Goal: Information Seeking & Learning: Learn about a topic

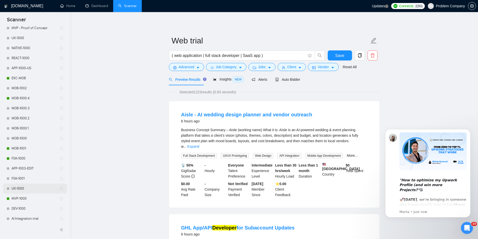
scroll to position [211, 0]
click at [28, 195] on link "MVP-1000" at bounding box center [36, 196] width 48 height 10
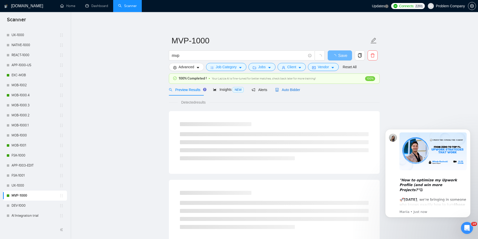
click at [286, 91] on span "Auto Bidder" at bounding box center [287, 90] width 25 height 4
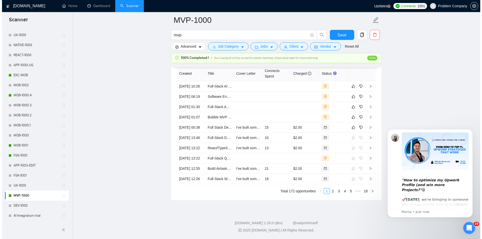
scroll to position [1231, 0]
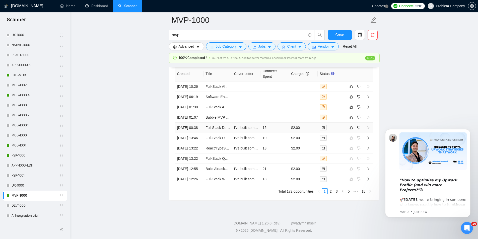
click at [189, 133] on td "[DATE] 00:38" at bounding box center [189, 128] width 29 height 10
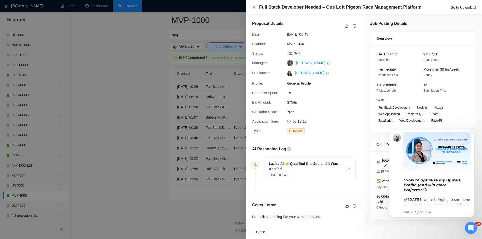
click at [474, 132] on icon "Dismiss notification" at bounding box center [473, 130] width 3 height 3
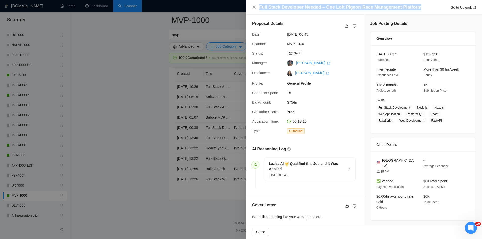
drag, startPoint x: 257, startPoint y: 7, endPoint x: 419, endPoint y: 8, distance: 162.1
click at [419, 8] on div "Full Stack Developer Needed – One Loft Pigeon Race Management Platform Go to Up…" at bounding box center [364, 7] width 224 height 6
copy h4 "Full Stack Developer Needed – One Loft Pigeon Race Management Platform"
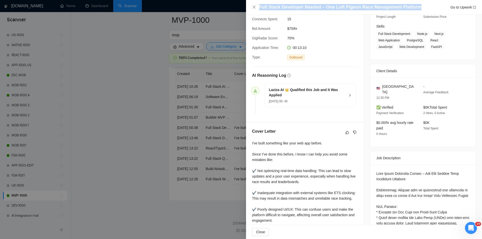
scroll to position [75, 0]
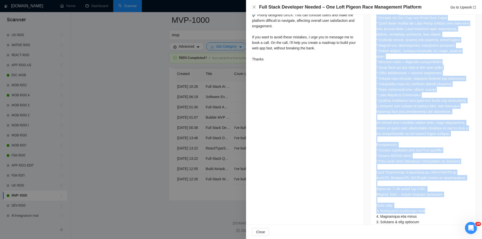
scroll to position [281, 0]
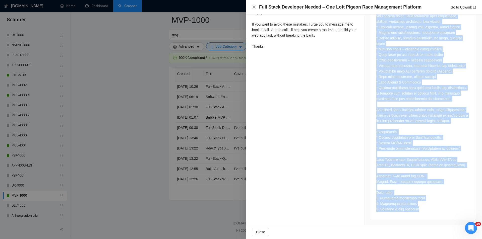
drag, startPoint x: 375, startPoint y: 138, endPoint x: 426, endPoint y: 208, distance: 86.5
click at [426, 208] on div at bounding box center [422, 88] width 93 height 248
copy div "Lore Ipsum Dolorsita Consec – Adi Elit Seddoe Temp Incididunt Utlabore Etdolore…"
click at [255, 8] on icon "close" at bounding box center [253, 7] width 3 height 3
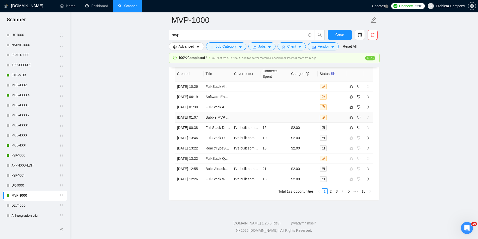
click at [196, 123] on td "[DATE] 01:07" at bounding box center [189, 117] width 29 height 10
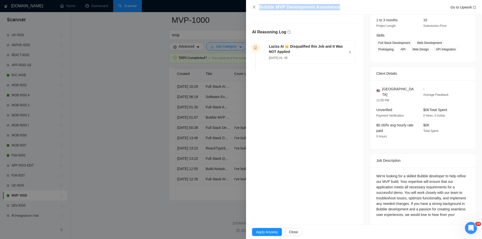
drag, startPoint x: 341, startPoint y: 7, endPoint x: 251, endPoint y: 6, distance: 89.6
click at [251, 6] on div "Bubble MVP Development Assistance Go to Upwork" at bounding box center [364, 7] width 236 height 15
copy h4 "Bubble MVP Development Assistance"
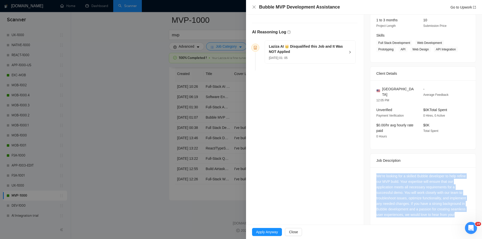
drag, startPoint x: 371, startPoint y: 165, endPoint x: 464, endPoint y: 214, distance: 105.2
click at [464, 214] on div "We're looking for a skilled Bubble developer to help refine our MVP build. Your…" at bounding box center [422, 196] width 105 height 58
copy div "We're looking for a skilled Bubble developer to help refine our MVP build. Your…"
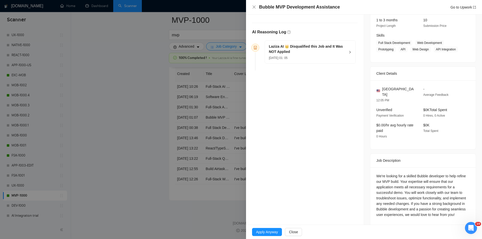
click at [340, 51] on h5 "Laziza AI 👑 Disqualified this Job and It Was NOT Applied" at bounding box center [307, 49] width 77 height 11
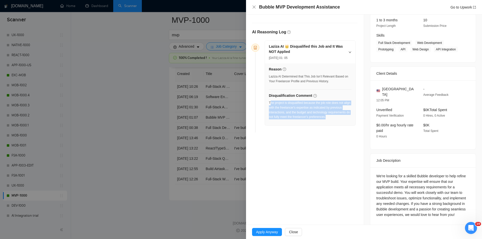
drag, startPoint x: 339, startPoint y: 119, endPoint x: 270, endPoint y: 103, distance: 70.9
click at [270, 103] on div "The project is disqualified because the job role does not align with the freela…" at bounding box center [310, 112] width 83 height 22
click at [270, 103] on div "The project is disqualified because the job role does not align with the freela…" at bounding box center [310, 110] width 83 height 19
drag, startPoint x: 269, startPoint y: 100, endPoint x: 338, endPoint y: 117, distance: 70.6
click at [338, 117] on div "The project is disqualified because the job role does not align with the freela…" at bounding box center [310, 110] width 83 height 19
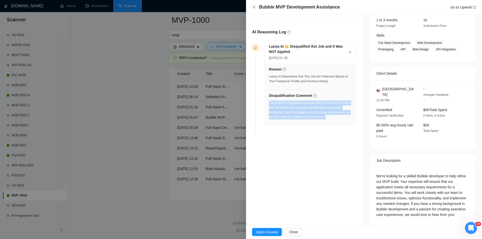
copy div "The project is disqualified because the job role does not align with the freela…"
click at [253, 8] on icon "close" at bounding box center [254, 7] width 4 height 4
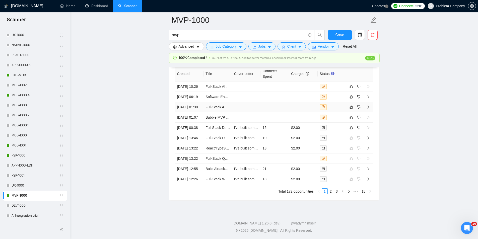
click at [188, 112] on td "[DATE] 01:30" at bounding box center [189, 107] width 29 height 10
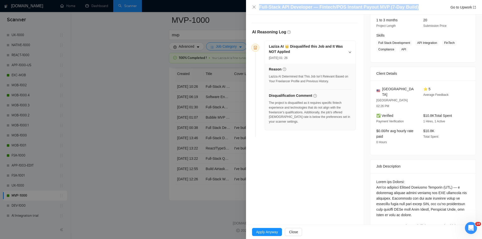
drag, startPoint x: 413, startPoint y: 7, endPoint x: 239, endPoint y: 4, distance: 174.2
click at [239, 4] on div "Full-Stack API Developer — Fintech/POS Instant Payout MVP (7-Day Build) Go to U…" at bounding box center [241, 119] width 482 height 239
copy div "Full-Stack API Developer — Fintech/POS Instant Payout MVP (7-Day Build)"
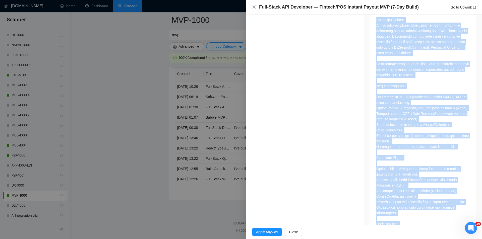
scroll to position [319, 0]
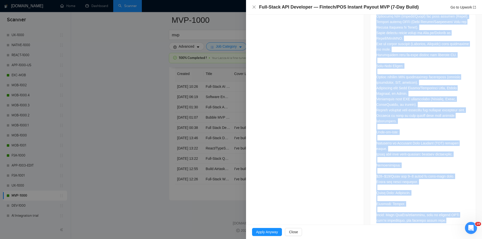
drag, startPoint x: 375, startPoint y: 94, endPoint x: 438, endPoint y: 213, distance: 134.5
click at [438, 213] on div at bounding box center [422, 75] width 105 height 312
copy div "Lorem ips Dolorsi: Am’co adipisci Elitsed Doeiusmo Temporin (UTL) — e doloremag…"
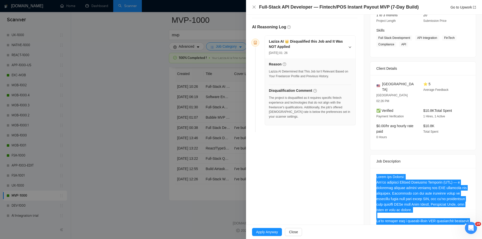
scroll to position [68, 0]
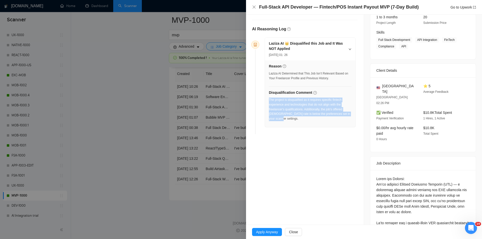
drag, startPoint x: 313, startPoint y: 125, endPoint x: 270, endPoint y: 99, distance: 50.2
click at [270, 99] on div "Reason Laziza AI Determined that This Job Isn’t Relevant Based on Your Freelanc…" at bounding box center [310, 93] width 91 height 67
copy div "The project is disqualified as it requires specific fintech experience and tech…"
click at [254, 7] on icon "close" at bounding box center [254, 7] width 4 height 4
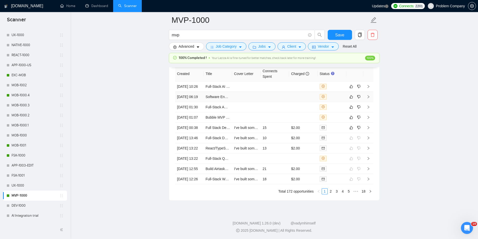
click at [195, 102] on td "[DATE] 06:19" at bounding box center [189, 97] width 29 height 10
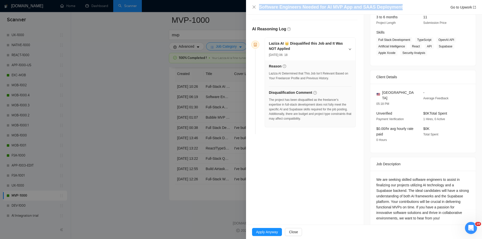
drag, startPoint x: 394, startPoint y: 4, endPoint x: 286, endPoint y: 2, distance: 107.9
click at [286, 2] on div "Software Engineers Needed for AI MVP App and SAAS Deployment Go to Upwork" at bounding box center [364, 7] width 236 height 15
copy h4 "Software Engineers Needed for AI MVP App and SAAS Deployment"
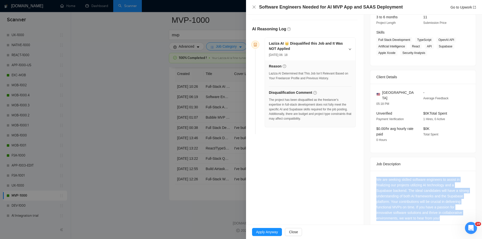
drag, startPoint x: 373, startPoint y: 170, endPoint x: 441, endPoint y: 216, distance: 82.3
click at [441, 216] on div "We are seeking skilled software engineers to assist in finalizing our projects …" at bounding box center [422, 200] width 105 height 58
copy div "We are seeking skilled software engineers to assist in finalizing our projects …"
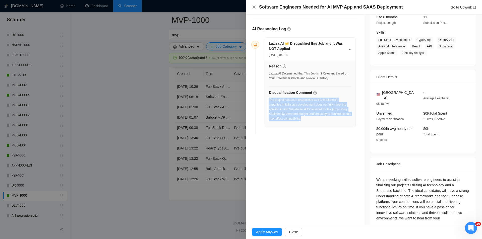
drag, startPoint x: 323, startPoint y: 120, endPoint x: 269, endPoint y: 100, distance: 57.5
click at [269, 100] on div "The project has been disqualified as the freelancer's expertise in full-stack d…" at bounding box center [310, 110] width 83 height 24
click at [253, 7] on icon "close" at bounding box center [253, 7] width 3 height 3
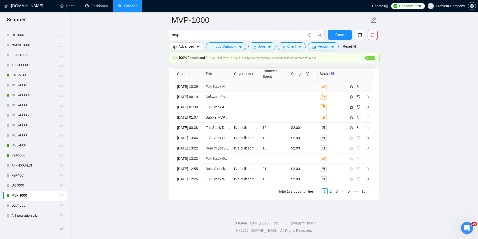
click at [198, 86] on td "[DATE] 10:26" at bounding box center [189, 87] width 29 height 10
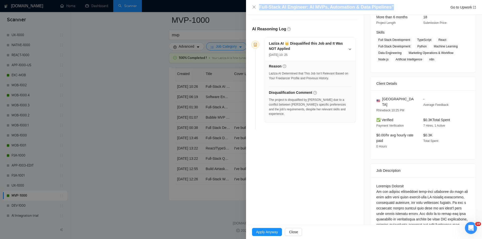
drag, startPoint x: 390, startPoint y: 6, endPoint x: 259, endPoint y: 2, distance: 131.1
click at [259, 2] on div "Full-Stack AI Engineer: AI MVPs, Automation & Data Pipelines" Go to Upwork" at bounding box center [364, 7] width 236 height 15
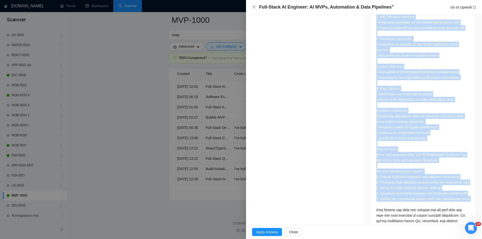
scroll to position [989, 0]
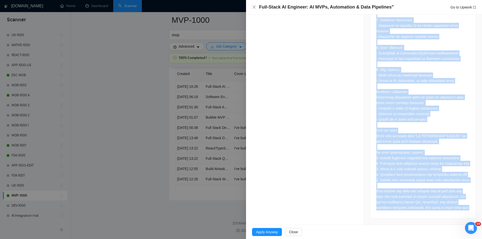
drag, startPoint x: 374, startPoint y: 76, endPoint x: 442, endPoint y: 209, distance: 149.9
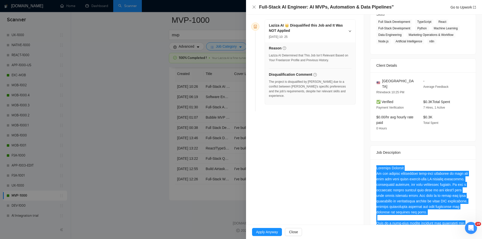
scroll to position [60, 0]
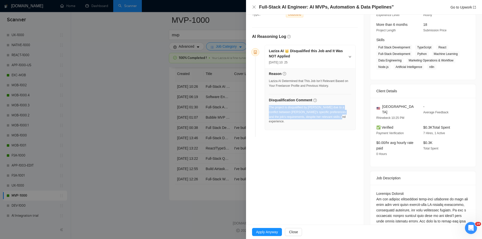
drag, startPoint x: 345, startPoint y: 117, endPoint x: 269, endPoint y: 108, distance: 76.1
click at [269, 108] on div "The project is disqualified by [PERSON_NAME] due to a conflict between [PERSON_…" at bounding box center [310, 114] width 83 height 19
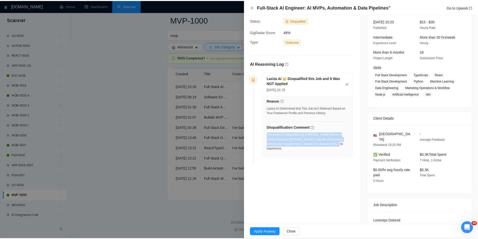
scroll to position [0, 0]
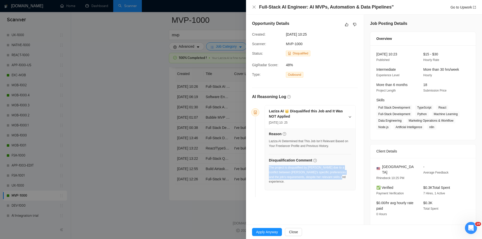
drag, startPoint x: 324, startPoint y: 33, endPoint x: 285, endPoint y: 35, distance: 38.9
click at [285, 35] on div "[DATE] 10:25" at bounding box center [309, 35] width 51 height 6
click at [254, 7] on icon "close" at bounding box center [253, 7] width 3 height 3
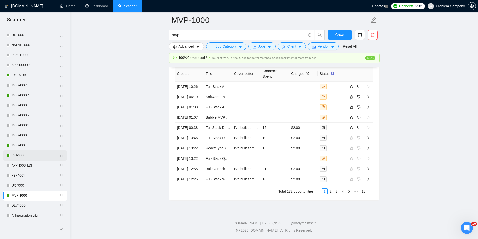
click at [26, 155] on link "FSK-1000" at bounding box center [36, 156] width 48 height 10
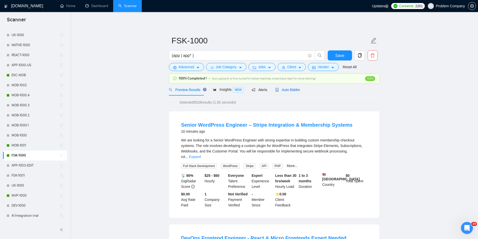
drag, startPoint x: 281, startPoint y: 88, endPoint x: 239, endPoint y: 98, distance: 43.8
click at [282, 89] on span "Auto Bidder" at bounding box center [287, 90] width 25 height 4
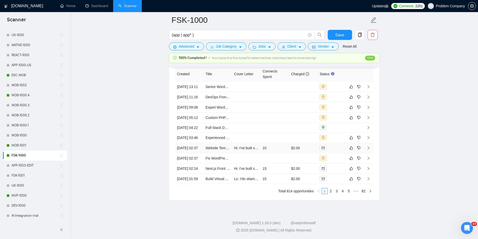
scroll to position [1300, 0]
click at [332, 192] on link "2" at bounding box center [331, 191] width 6 height 6
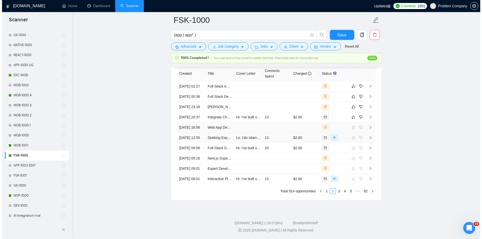
scroll to position [1200, 0]
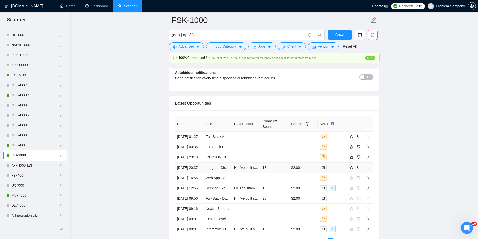
click at [196, 173] on td "[DATE] 20:37" at bounding box center [189, 168] width 29 height 10
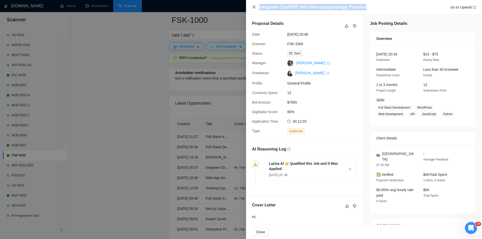
drag, startPoint x: 366, startPoint y: 6, endPoint x: 253, endPoint y: 8, distance: 113.0
click at [253, 8] on div "Integrate ChatGPT into Neuropsychology Practice Go to Upwork" at bounding box center [364, 7] width 224 height 6
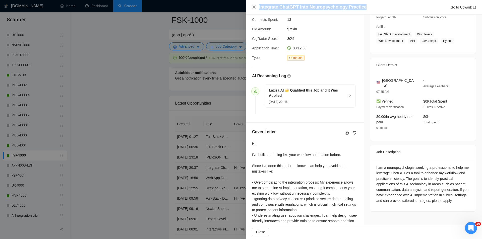
scroll to position [75, 0]
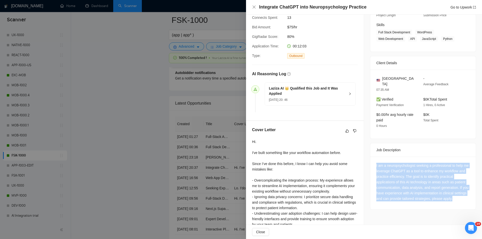
drag, startPoint x: 374, startPoint y: 157, endPoint x: 471, endPoint y: 204, distance: 107.3
click at [471, 204] on div "Job Posting Details Overview [DATE] 20:34 Published $15 - $75 Hourly Rate Inter…" at bounding box center [423, 103] width 118 height 329
click at [254, 8] on icon "close" at bounding box center [254, 7] width 4 height 4
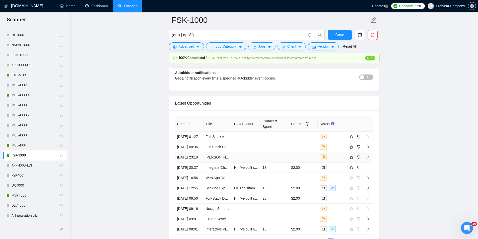
click at [192, 163] on td "[DATE] 23:18" at bounding box center [189, 157] width 29 height 10
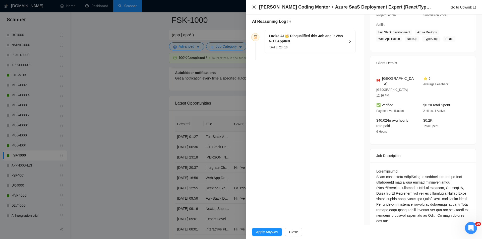
click at [253, 8] on icon "close" at bounding box center [254, 7] width 4 height 4
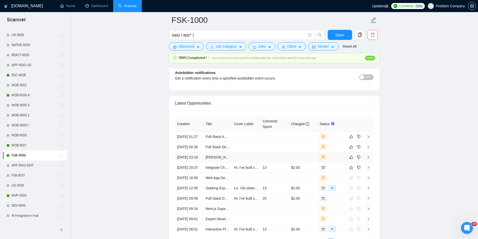
click at [196, 163] on td "[DATE] 23:18" at bounding box center [189, 157] width 29 height 10
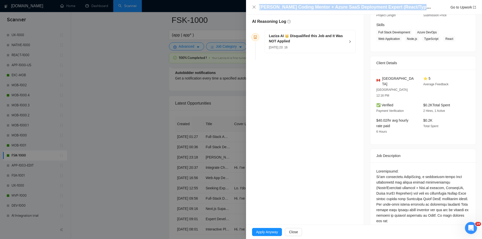
drag, startPoint x: 422, startPoint y: 7, endPoint x: 254, endPoint y: 11, distance: 168.2
click at [254, 11] on div "[PERSON_NAME] Coding Mentor + Azure SaaS Deployment Expert (React/Typescript + …" at bounding box center [364, 7] width 236 height 15
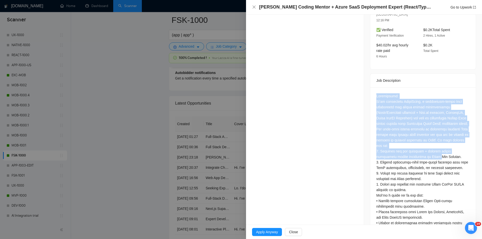
scroll to position [247, 0]
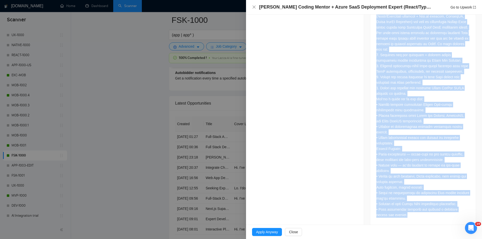
drag, startPoint x: 368, startPoint y: 78, endPoint x: 435, endPoint y: 214, distance: 151.4
click at [435, 214] on div at bounding box center [422, 108] width 105 height 235
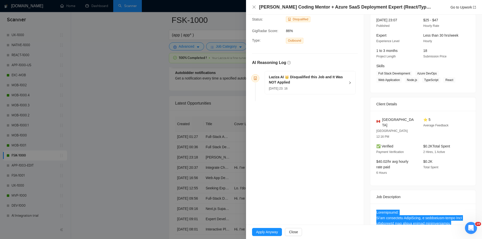
scroll to position [0, 0]
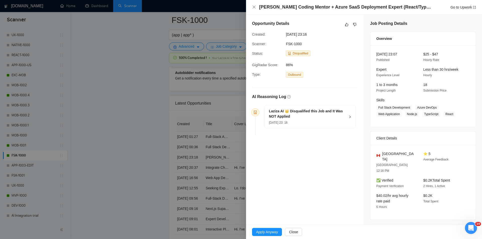
click at [346, 116] on div "Laziza AI 👑 Disqualified this Job and It Was NOT Applied [DATE] 23: 16" at bounding box center [310, 116] width 91 height 23
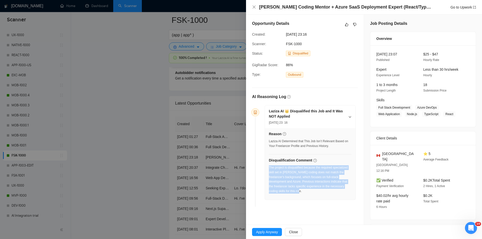
drag, startPoint x: 322, startPoint y: 191, endPoint x: 270, endPoint y: 168, distance: 57.0
click at [270, 168] on div "The project is disqualified because the required specialized skill set in [PERS…" at bounding box center [310, 179] width 83 height 28
drag, startPoint x: 255, startPoint y: 7, endPoint x: 287, endPoint y: 19, distance: 34.8
click at [254, 7] on icon "close" at bounding box center [254, 7] width 4 height 4
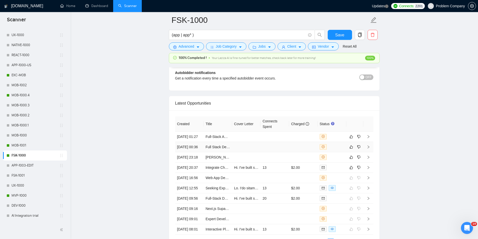
click at [189, 152] on td "[DATE] 00:36" at bounding box center [189, 147] width 29 height 10
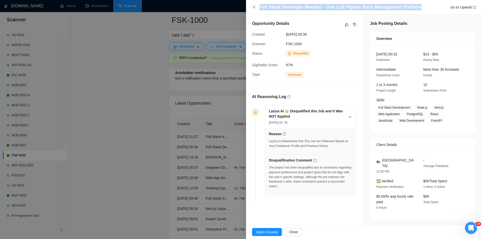
drag, startPoint x: 416, startPoint y: 7, endPoint x: 259, endPoint y: 3, distance: 157.9
click at [259, 3] on div "Full Stack Developer Needed – One Loft Pigeon Race Management Platform Go to Up…" at bounding box center [364, 7] width 236 height 15
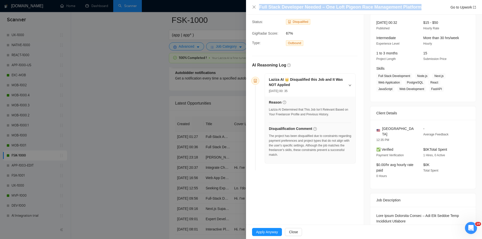
scroll to position [75, 0]
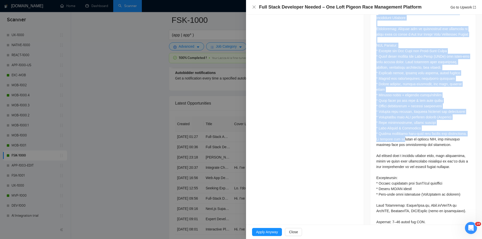
drag, startPoint x: 376, startPoint y: 158, endPoint x: 400, endPoint y: 187, distance: 37.8
click at [400, 187] on div at bounding box center [422, 134] width 105 height 263
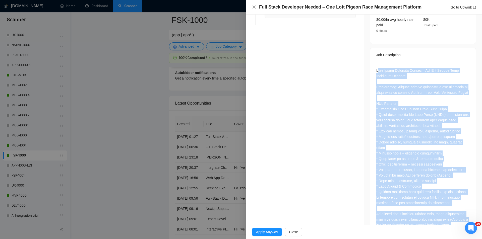
scroll to position [176, 0]
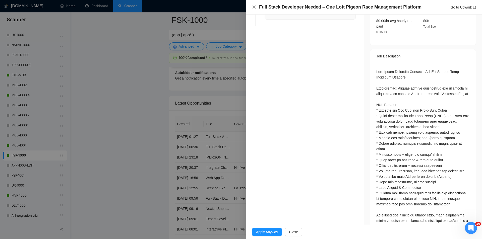
click at [376, 69] on div at bounding box center [422, 193] width 93 height 248
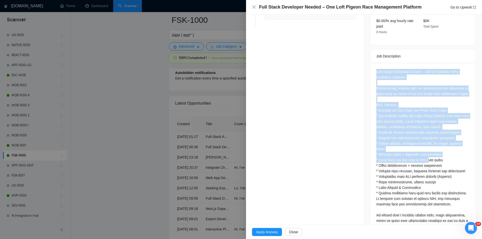
scroll to position [281, 0]
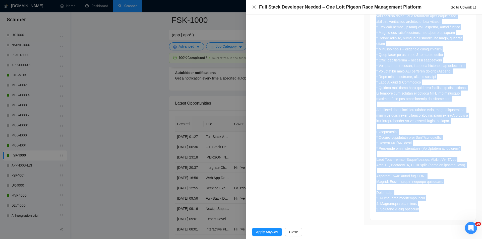
drag, startPoint x: 374, startPoint y: 63, endPoint x: 429, endPoint y: 216, distance: 162.0
click at [429, 216] on div at bounding box center [422, 89] width 105 height 263
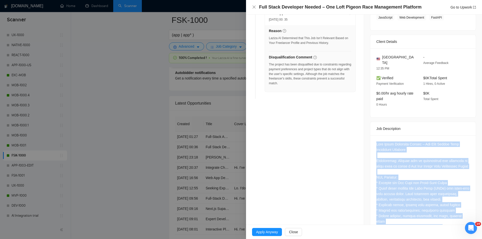
scroll to position [55, 0]
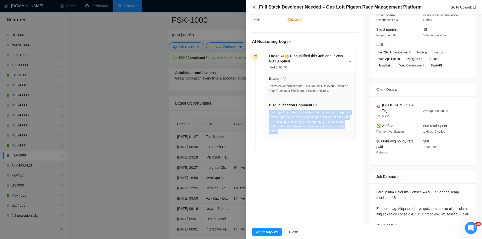
drag, startPoint x: 295, startPoint y: 130, endPoint x: 269, endPoint y: 112, distance: 30.9
click at [269, 112] on div "The project has been disqualified due to constraints regarding payment preferen…" at bounding box center [310, 122] width 83 height 24
click at [253, 6] on icon "close" at bounding box center [254, 7] width 4 height 4
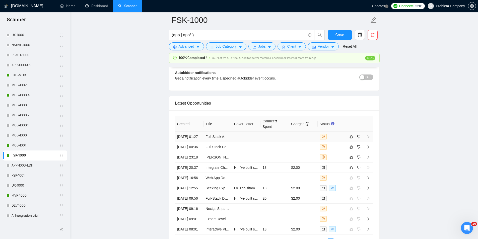
click at [198, 139] on td "[DATE] 01:27" at bounding box center [189, 137] width 29 height 10
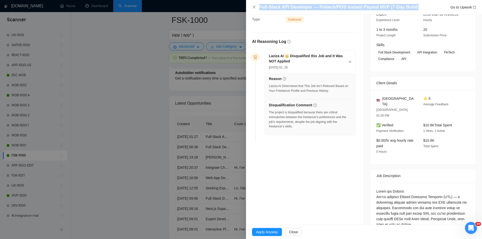
drag, startPoint x: 415, startPoint y: 8, endPoint x: 259, endPoint y: 8, distance: 155.6
click at [259, 8] on div "Full-Stack API Developer — Fintech/POS Instant Payout MVP (7-Day Build) Go to U…" at bounding box center [367, 7] width 217 height 6
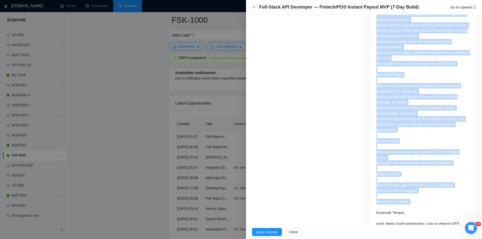
scroll to position [319, 0]
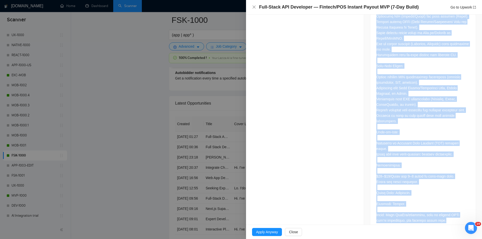
drag, startPoint x: 371, startPoint y: 99, endPoint x: 447, endPoint y: 211, distance: 135.0
click at [447, 211] on div at bounding box center [422, 75] width 105 height 312
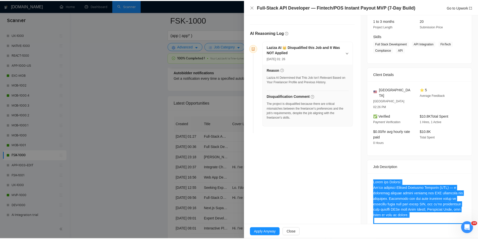
scroll to position [43, 0]
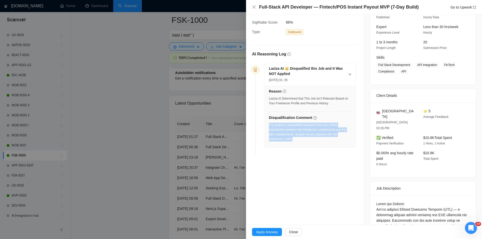
drag, startPoint x: 297, startPoint y: 139, endPoint x: 269, endPoint y: 125, distance: 31.0
click at [269, 125] on div "The project is disqualified because there are critical mismatches between the f…" at bounding box center [310, 134] width 83 height 22
click at [253, 8] on icon "close" at bounding box center [254, 7] width 4 height 4
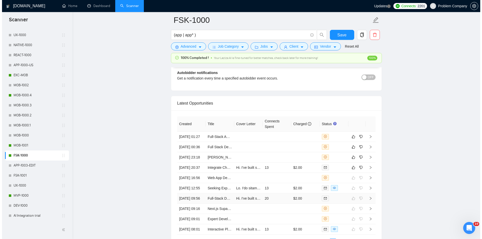
scroll to position [1300, 0]
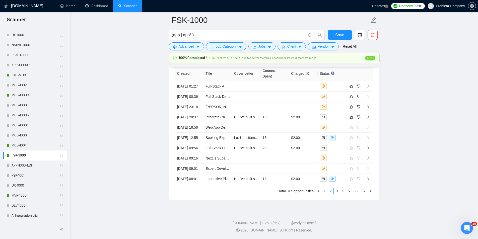
click at [325, 193] on link "1" at bounding box center [325, 191] width 6 height 6
click at [195, 177] on td "[DATE] 01:59" at bounding box center [189, 179] width 29 height 10
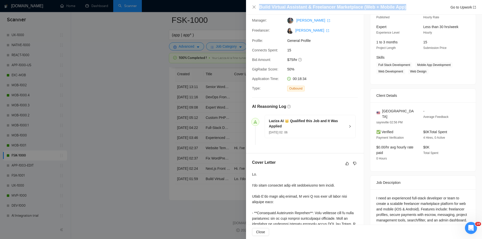
drag, startPoint x: 361, startPoint y: 4, endPoint x: 250, endPoint y: 4, distance: 111.7
click at [250, 4] on div "Build Virtual Assistant & Freelancer Marketplace (Web + Mobile App) Go to Upwork" at bounding box center [364, 7] width 236 height 15
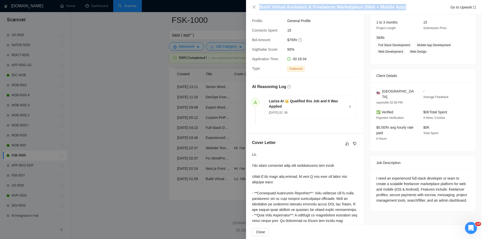
scroll to position [93, 0]
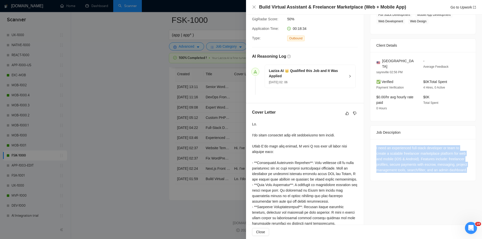
drag, startPoint x: 373, startPoint y: 139, endPoint x: 474, endPoint y: 168, distance: 104.8
click at [474, 168] on div "Job Posting Details Overview [DATE] 01:03 Published Unspecified Hourly Rate Exp…" at bounding box center [423, 95] width 118 height 346
click at [253, 7] on icon "close" at bounding box center [254, 7] width 4 height 4
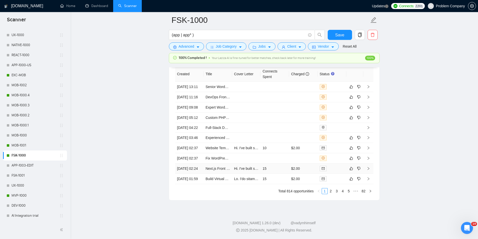
click at [187, 165] on td "[DATE] 02:24" at bounding box center [189, 169] width 29 height 10
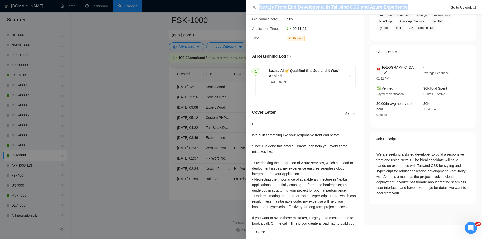
drag, startPoint x: 402, startPoint y: 5, endPoint x: 253, endPoint y: 10, distance: 148.6
click at [253, 10] on div "Next.js Front End Developer with Tailwind CSS and Azure Experience Go to Upwork" at bounding box center [364, 7] width 224 height 6
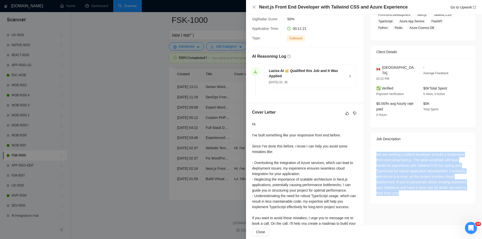
drag, startPoint x: 374, startPoint y: 146, endPoint x: 411, endPoint y: 193, distance: 60.1
click at [411, 193] on div "We are seeking a skilled developer to build a responsive front end using Next.j…" at bounding box center [422, 175] width 105 height 58
click at [255, 9] on icon "close" at bounding box center [254, 7] width 4 height 4
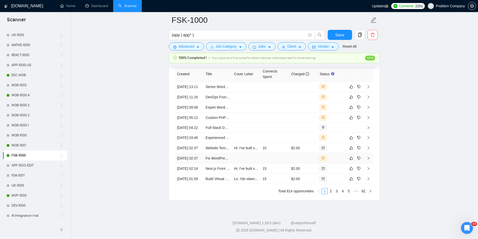
click at [193, 153] on td "[DATE] 02:37" at bounding box center [189, 158] width 29 height 10
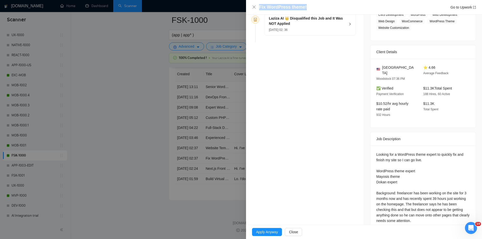
drag, startPoint x: 360, startPoint y: 10, endPoint x: 256, endPoint y: 8, distance: 103.7
click at [256, 8] on div "Fix WordPress theme! Go to Upwork" at bounding box center [364, 7] width 224 height 6
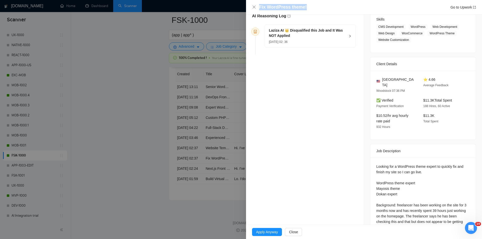
scroll to position [118, 0]
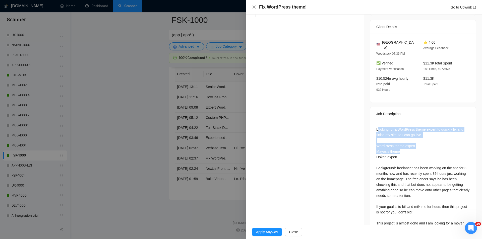
drag, startPoint x: 376, startPoint y: 123, endPoint x: 410, endPoint y: 145, distance: 40.6
click at [410, 145] on div "Looking for a WordPress theme expert to quickly fix and finish my site so I can…" at bounding box center [422, 187] width 93 height 121
click at [374, 122] on div "Looking for a WordPress theme expert to quickly fix and finish my site so I can…" at bounding box center [422, 189] width 105 height 136
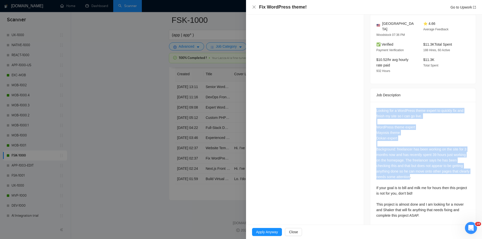
scroll to position [149, 0]
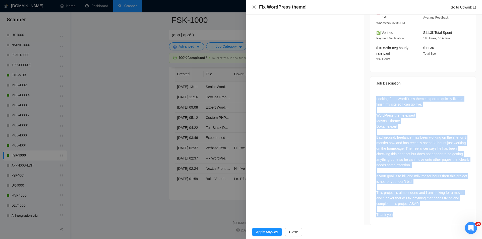
drag, startPoint x: 374, startPoint y: 122, endPoint x: 424, endPoint y: 209, distance: 100.2
click at [424, 209] on div "Looking for a WordPress theme expert to quickly fix and finish my site so I can…" at bounding box center [422, 158] width 105 height 136
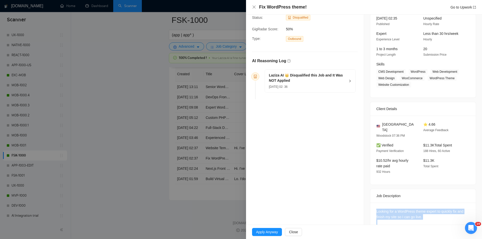
scroll to position [23, 0]
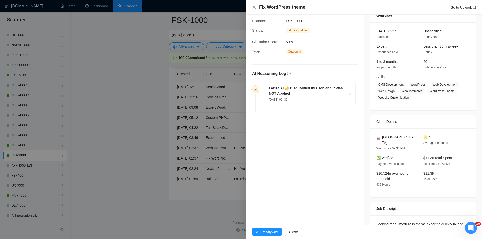
click at [348, 93] on icon "right" at bounding box center [349, 93] width 3 height 3
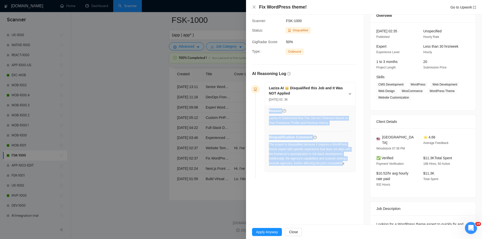
drag, startPoint x: 291, startPoint y: 152, endPoint x: 343, endPoint y: 162, distance: 53.3
click at [343, 162] on div "Reason Laziza AI Determined that This Job Isn’t Relevant Based on Your Freelanc…" at bounding box center [310, 138] width 91 height 67
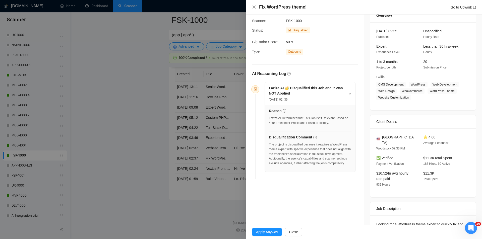
click at [348, 167] on div "The project is disqualified because it requires a WordPress theme expert with s…" at bounding box center [310, 155] width 83 height 27
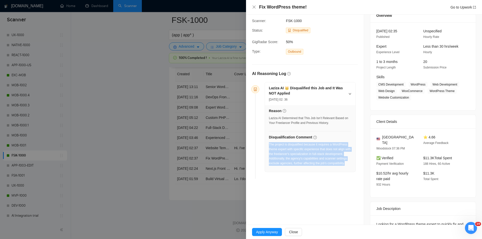
drag, startPoint x: 347, startPoint y: 165, endPoint x: 269, endPoint y: 146, distance: 81.0
click at [269, 146] on div "Reason Laziza AI Determined that This Job Isn’t Relevant Based on Your Freelanc…" at bounding box center [310, 138] width 91 height 67
click at [255, 8] on icon "close" at bounding box center [253, 7] width 3 height 3
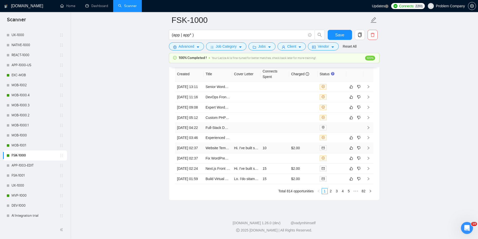
click at [186, 143] on td "[DATE] 02:37" at bounding box center [189, 148] width 29 height 10
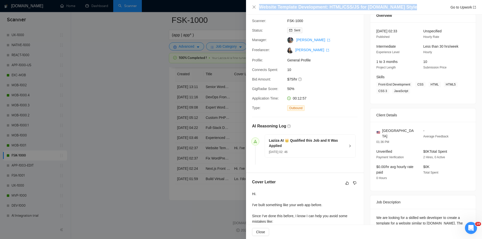
drag, startPoint x: 403, startPoint y: 7, endPoint x: 266, endPoint y: 3, distance: 137.9
click at [266, 3] on div "Website Template Development: HTML/CSS/JS for [DOMAIN_NAME] Style Go to Upwork" at bounding box center [364, 7] width 236 height 15
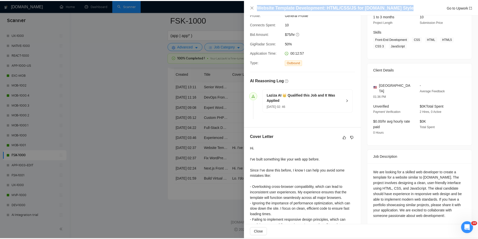
scroll to position [98, 0]
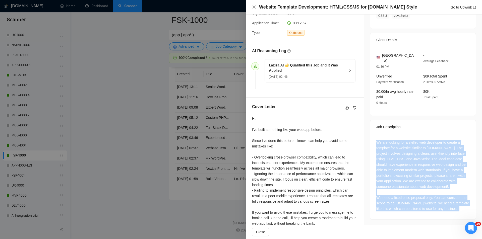
drag, startPoint x: 373, startPoint y: 134, endPoint x: 467, endPoint y: 204, distance: 117.3
click at [467, 204] on div "We are looking for a skilled web developer to create a template for a website s…" at bounding box center [422, 177] width 105 height 86
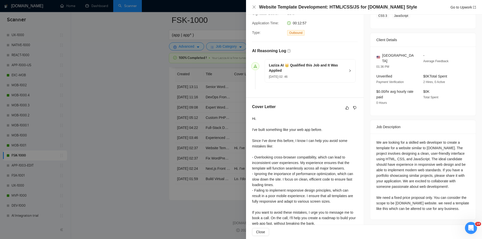
click at [252, 5] on div "Website Template Development: HTML/CSS/JS for [DOMAIN_NAME] Style Go to Upwork" at bounding box center [364, 7] width 236 height 15
click at [253, 7] on icon "close" at bounding box center [253, 7] width 3 height 3
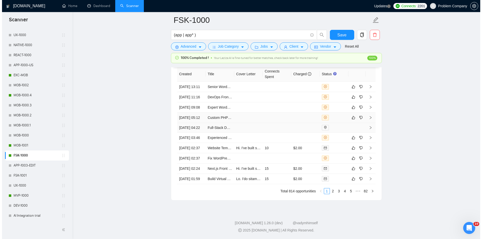
scroll to position [1275, 0]
click at [187, 142] on td "[DATE] 03:46" at bounding box center [189, 138] width 29 height 10
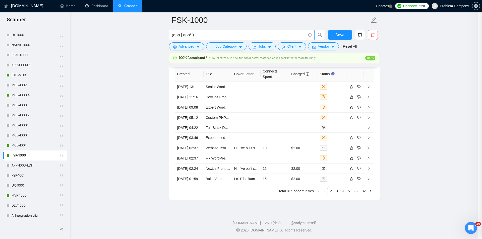
scroll to position [70, 0]
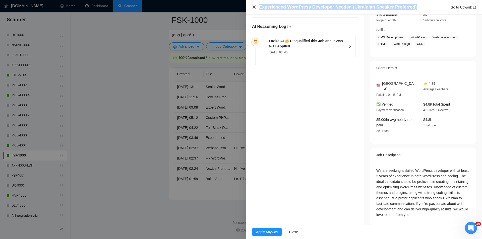
drag, startPoint x: 416, startPoint y: 6, endPoint x: 254, endPoint y: 6, distance: 162.1
click at [254, 6] on div "Experienced WordPress Developer Needed (Ukrainian Speaker Preferred) Go to Upwo…" at bounding box center [364, 7] width 224 height 6
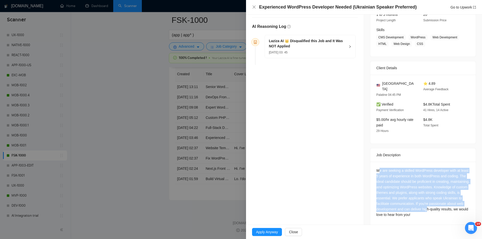
drag, startPoint x: 398, startPoint y: 177, endPoint x: 461, endPoint y: 204, distance: 68.0
click at [461, 204] on div "We are seeking a skilled WordPress developer with at least 5 years of experienc…" at bounding box center [422, 194] width 105 height 64
click at [461, 204] on div "We are seeking a skilled WordPress developer with at least 5 years of experienc…" at bounding box center [422, 193] width 93 height 50
drag, startPoint x: 451, startPoint y: 207, endPoint x: 373, endPoint y: 163, distance: 89.4
click at [373, 163] on div "We are seeking a skilled WordPress developer with at least 5 years of experienc…" at bounding box center [422, 194] width 105 height 64
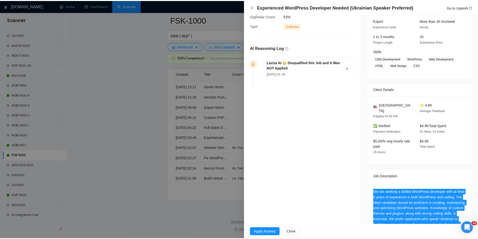
scroll to position [20, 0]
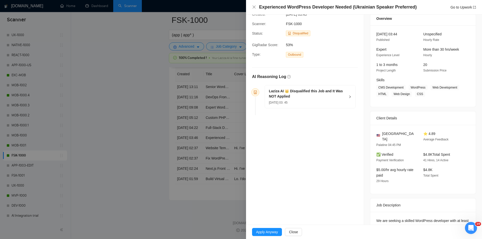
drag, startPoint x: 347, startPoint y: 96, endPoint x: 340, endPoint y: 118, distance: 23.8
click at [348, 96] on icon "right" at bounding box center [349, 96] width 3 height 3
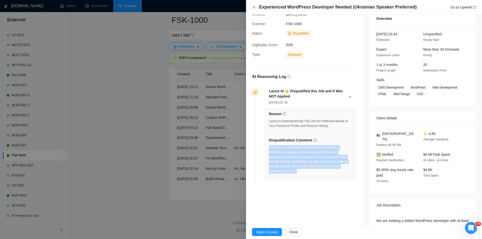
drag, startPoint x: 311, startPoint y: 175, endPoint x: 269, endPoint y: 148, distance: 50.0
click at [269, 148] on div "Reason Laziza AI Determined that This Job Isn’t Relevant Based on Your Freelanc…" at bounding box center [310, 144] width 91 height 72
click at [252, 6] on icon "close" at bounding box center [254, 7] width 4 height 4
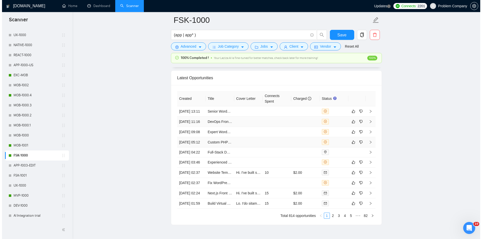
scroll to position [1225, 0]
click at [193, 148] on td "[DATE] 05:12" at bounding box center [189, 143] width 29 height 10
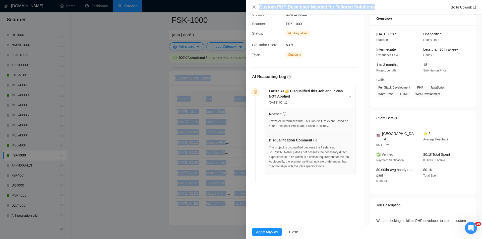
drag, startPoint x: 374, startPoint y: 10, endPoint x: 269, endPoint y: -3, distance: 106.7
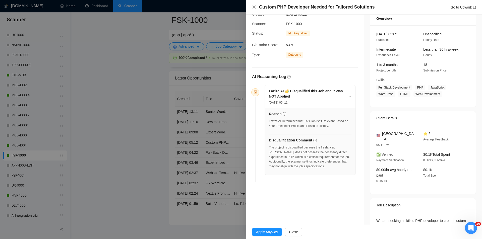
click at [371, 11] on div "Custom PHP Developer Needed for Tailored Solutions Go to Upwork" at bounding box center [364, 7] width 236 height 15
drag, startPoint x: 378, startPoint y: 9, endPoint x: 260, endPoint y: 9, distance: 117.7
click at [260, 9] on div "Custom PHP Developer Needed for Tailored Solutions Go to Upwork" at bounding box center [367, 7] width 217 height 6
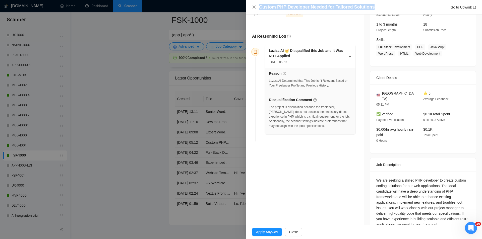
scroll to position [70, 0]
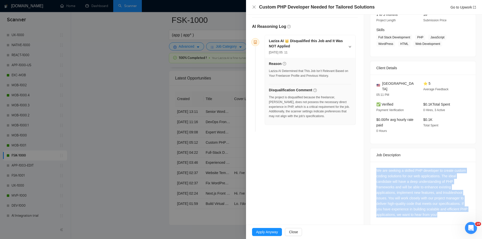
drag, startPoint x: 374, startPoint y: 160, endPoint x: 446, endPoint y: 213, distance: 88.9
click at [446, 213] on div "We are seeking a skilled PHP developer to create custom coding solutions for ou…" at bounding box center [422, 194] width 105 height 64
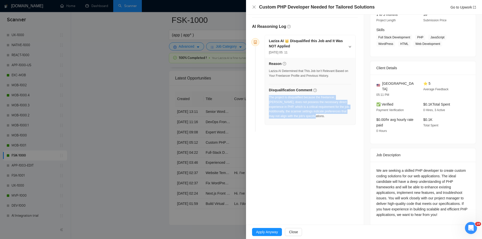
drag, startPoint x: 309, startPoint y: 116, endPoint x: 270, endPoint y: 99, distance: 42.9
click at [270, 99] on div "The project is disqualified because the freelancer, [PERSON_NAME], does not pos…" at bounding box center [310, 107] width 83 height 24
click at [254, 8] on icon "close" at bounding box center [254, 7] width 4 height 4
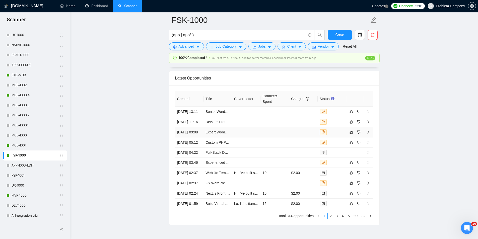
click at [197, 138] on td "[DATE] 09:08" at bounding box center [189, 132] width 29 height 10
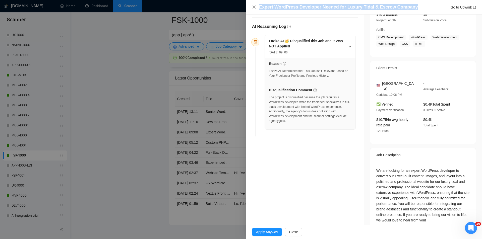
drag, startPoint x: 417, startPoint y: 9, endPoint x: 257, endPoint y: 11, distance: 159.9
click at [257, 11] on div "Expert WordPress Developer Needed for Luxury Tidal & Escrow Company Go to Upwork" at bounding box center [364, 7] width 236 height 15
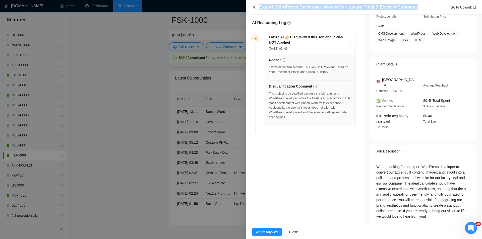
scroll to position [76, 0]
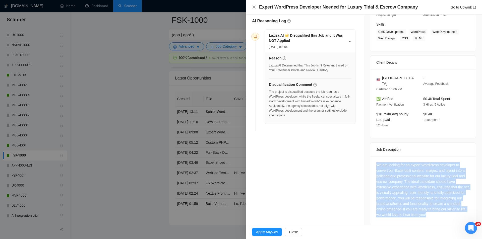
drag, startPoint x: 399, startPoint y: 174, endPoint x: 439, endPoint y: 210, distance: 53.9
click at [439, 210] on div "We are looking for an expert WordPress developer to convert our Excel-built con…" at bounding box center [422, 190] width 105 height 69
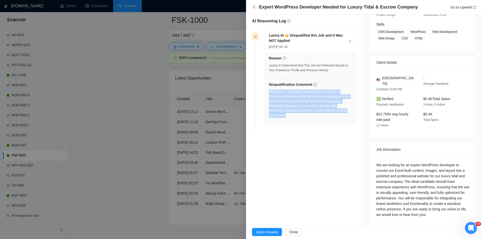
drag, startPoint x: 300, startPoint y: 121, endPoint x: 269, endPoint y: 91, distance: 42.8
click at [269, 91] on div "Reason Laziza AI Determined that This Job Isn’t Relevant Based on Your Freelanc…" at bounding box center [310, 88] width 91 height 72
click at [254, 7] on icon "close" at bounding box center [253, 7] width 3 height 3
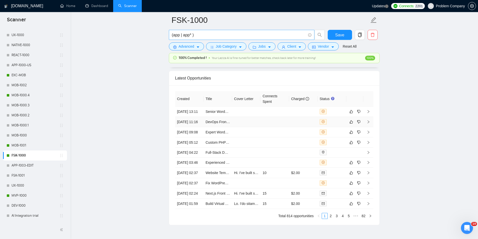
click at [195, 127] on td "[DATE] 11:16" at bounding box center [189, 122] width 29 height 10
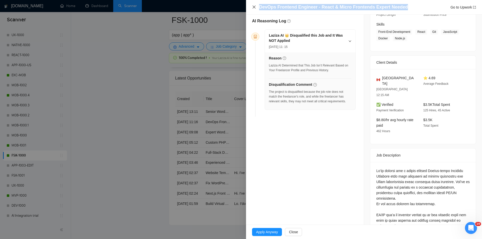
drag, startPoint x: 410, startPoint y: 6, endPoint x: 253, endPoint y: 5, distance: 157.4
click at [253, 5] on div "DevOps Frontend Engineer - React & Micro Frontends Expert Needed Go to Upwork" at bounding box center [364, 7] width 224 height 6
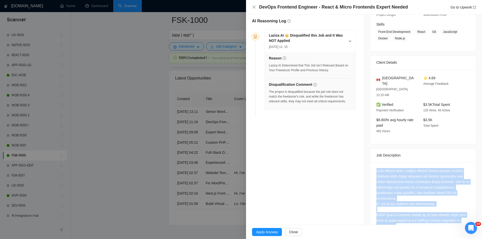
drag, startPoint x: 372, startPoint y: 157, endPoint x: 412, endPoint y: 217, distance: 71.8
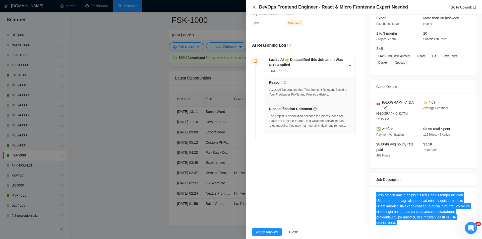
scroll to position [26, 0]
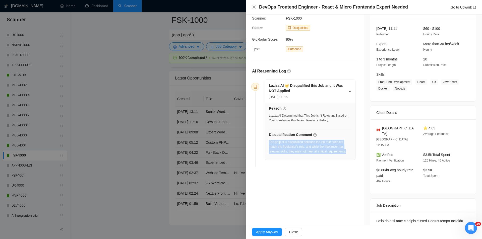
drag, startPoint x: 349, startPoint y: 153, endPoint x: 269, endPoint y: 143, distance: 80.5
click at [269, 143] on div "The project is disqualified because the job role does not match the freelancer'…" at bounding box center [310, 147] width 83 height 14
click at [253, 7] on icon "close" at bounding box center [253, 7] width 3 height 3
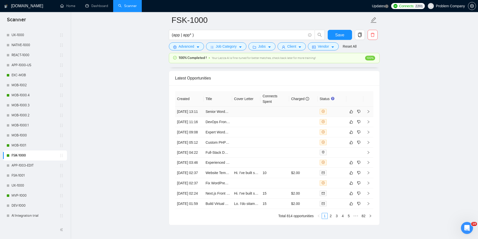
drag, startPoint x: 194, startPoint y: 113, endPoint x: 205, endPoint y: 88, distance: 27.5
click at [194, 114] on td "[DATE] 13:11" at bounding box center [189, 112] width 29 height 10
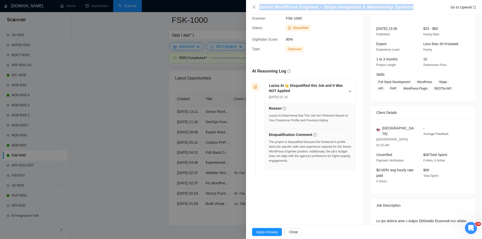
drag, startPoint x: 408, startPoint y: 8, endPoint x: 260, endPoint y: 8, distance: 148.1
click at [260, 8] on div "Senior WordPress Engineer – Stripe Integration & Membership Systems Go to Upwork" at bounding box center [367, 7] width 217 height 6
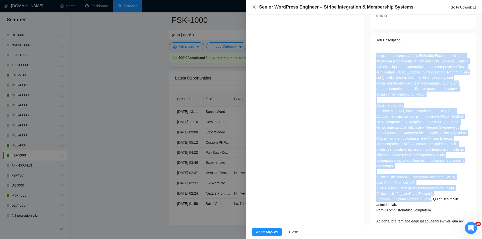
scroll to position [192, 0]
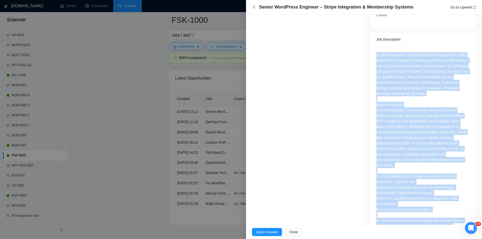
drag, startPoint x: 373, startPoint y: 81, endPoint x: 459, endPoint y: 209, distance: 153.8
click at [459, 209] on div at bounding box center [422, 141] width 105 height 191
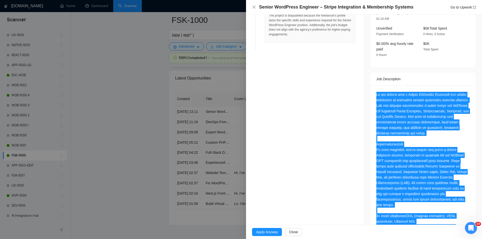
scroll to position [66, 0]
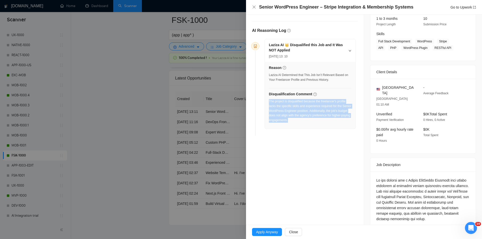
drag, startPoint x: 323, startPoint y: 127, endPoint x: 269, endPoint y: 102, distance: 59.0
click at [269, 102] on div "Reason Laziza AI Determined that This Job Isn’t Relevant Based on Your Freelanc…" at bounding box center [310, 95] width 91 height 67
click at [254, 6] on icon "close" at bounding box center [254, 7] width 4 height 4
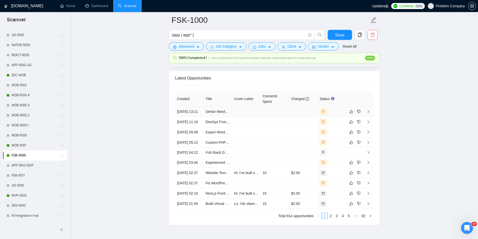
click at [199, 113] on td "[DATE] 13:11" at bounding box center [189, 112] width 29 height 10
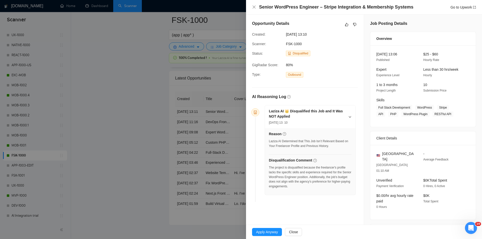
drag, startPoint x: 324, startPoint y: 35, endPoint x: 283, endPoint y: 34, distance: 41.7
click at [283, 34] on div "Created: [DATE] 13:10" at bounding box center [301, 35] width 102 height 6
click at [256, 5] on icon "close" at bounding box center [254, 7] width 4 height 4
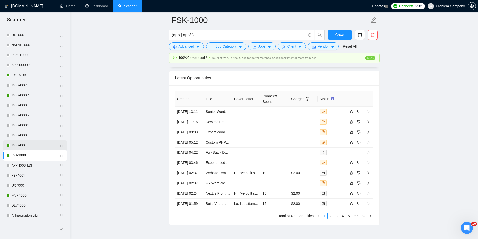
click at [27, 148] on link "MOB-1001" at bounding box center [36, 146] width 48 height 10
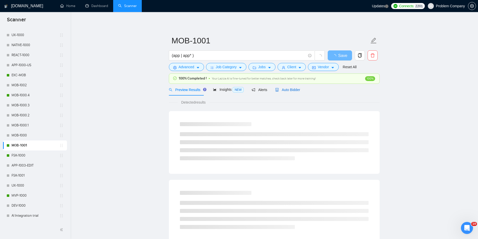
click at [287, 90] on span "Auto Bidder" at bounding box center [287, 90] width 25 height 4
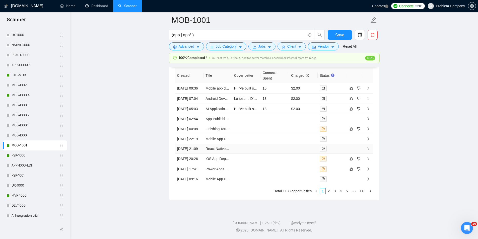
scroll to position [1299, 0]
click at [330, 192] on link "2" at bounding box center [329, 191] width 6 height 6
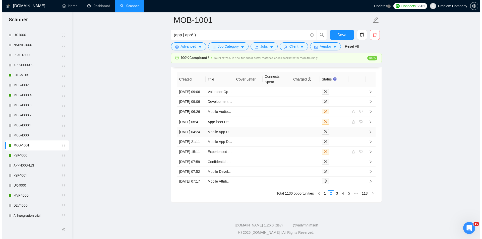
scroll to position [1274, 0]
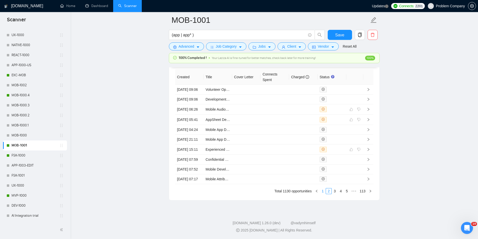
click at [324, 194] on link "1" at bounding box center [323, 191] width 6 height 6
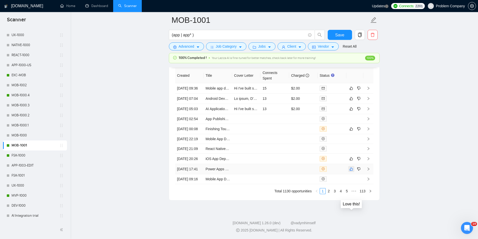
click at [352, 171] on icon "like" at bounding box center [351, 168] width 3 height 3
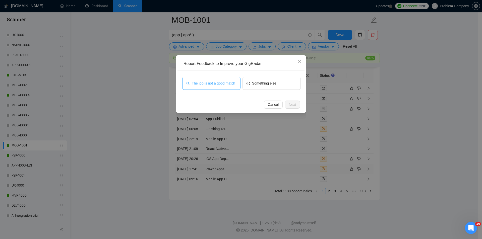
click at [214, 84] on span "The job is not a good match" at bounding box center [213, 84] width 43 height 6
click at [293, 103] on span "Next" at bounding box center [292, 105] width 7 height 6
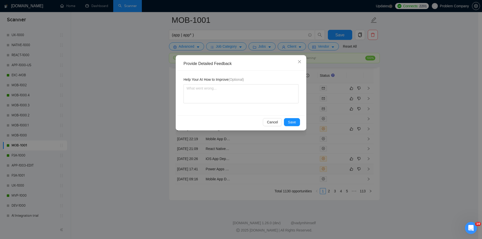
click at [295, 118] on div "Cancel Save" at bounding box center [240, 121] width 127 height 13
click at [297, 122] on button "Save" at bounding box center [292, 122] width 16 height 8
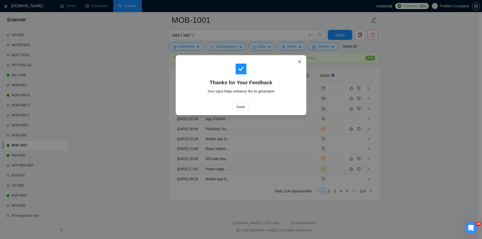
click at [300, 62] on icon "close" at bounding box center [299, 62] width 4 height 4
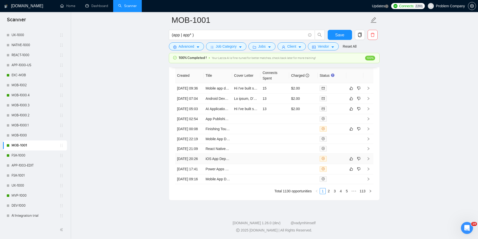
click at [199, 164] on td "[DATE] 20:26" at bounding box center [189, 159] width 29 height 10
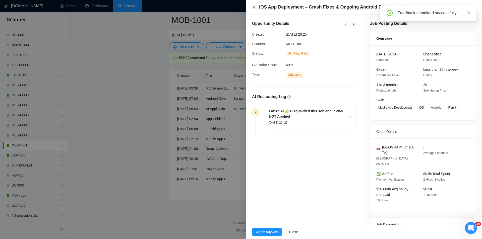
scroll to position [1274, 0]
click at [468, 12] on icon "close" at bounding box center [469, 13] width 4 height 4
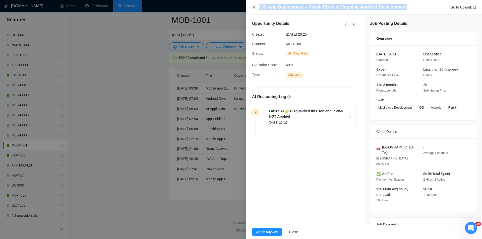
drag, startPoint x: 418, startPoint y: 6, endPoint x: 257, endPoint y: 10, distance: 161.2
click at [257, 10] on div "iOS App Deployment – Crash Fixes & Ongoing Android Development Go to Upwork" at bounding box center [364, 7] width 224 height 6
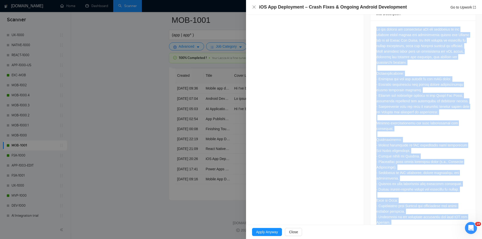
scroll to position [257, 0]
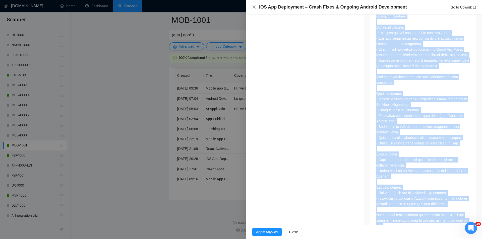
drag, startPoint x: 373, startPoint y: 100, endPoint x: 467, endPoint y: 207, distance: 142.0
click at [467, 207] on div at bounding box center [422, 105] width 105 height 263
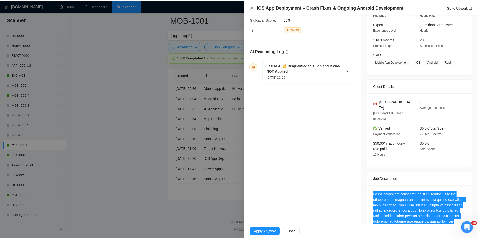
scroll to position [0, 0]
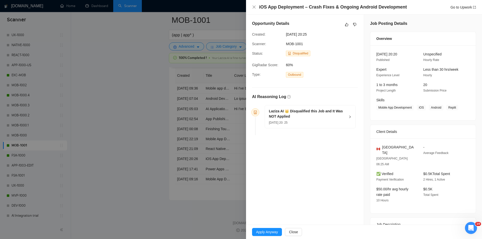
click at [348, 120] on div "Laziza AI 👑 Disqualified this Job and It Was NOT Applied [DATE] 20: 25" at bounding box center [310, 116] width 91 height 23
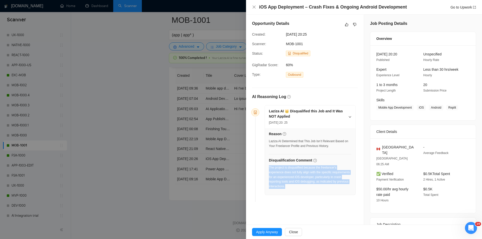
drag, startPoint x: 322, startPoint y: 193, endPoint x: 270, endPoint y: 168, distance: 58.3
click at [270, 168] on div "Reason Laziza AI Determined that This Job Isn’t Relevant Based on Your Freelanc…" at bounding box center [310, 161] width 91 height 67
click at [253, 6] on icon "close" at bounding box center [254, 7] width 4 height 4
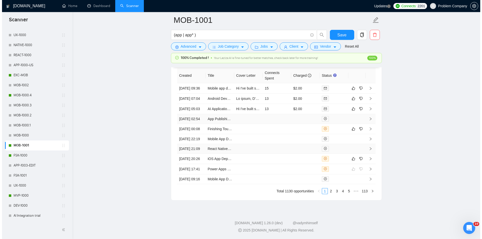
scroll to position [1223, 0]
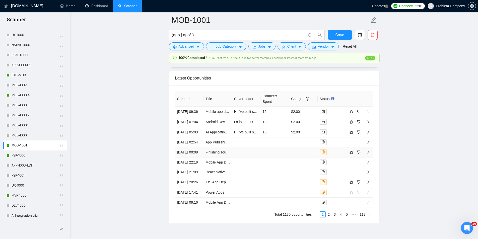
click at [198, 158] on td "[DATE] 00:08" at bounding box center [189, 152] width 29 height 10
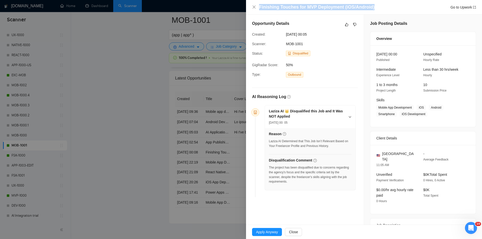
drag, startPoint x: 376, startPoint y: 7, endPoint x: 259, endPoint y: 6, distance: 117.0
click at [259, 6] on div "Finishing Touches for MVP Deployment (iOS/Android) Go to Upwork" at bounding box center [367, 7] width 217 height 6
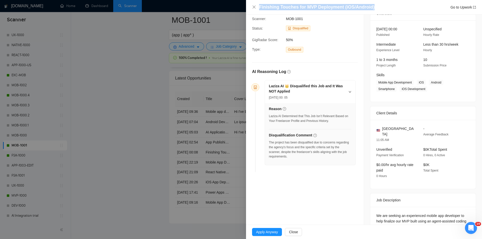
scroll to position [76, 0]
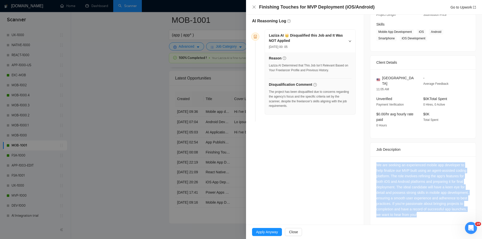
drag, startPoint x: 374, startPoint y: 153, endPoint x: 463, endPoint y: 212, distance: 106.9
click at [463, 212] on div "We are seeking an experienced mobile app developer to help finalize our MVP bui…" at bounding box center [422, 190] width 105 height 69
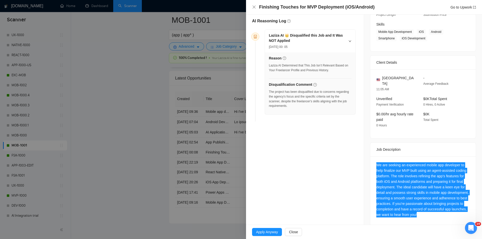
scroll to position [1, 0]
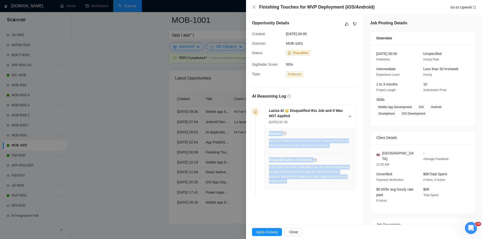
drag, startPoint x: 290, startPoint y: 182, endPoint x: 269, endPoint y: 166, distance: 26.7
click at [269, 166] on div "Reason Laziza AI Determined that This Job Isn’t Relevant Based on Your Freelanc…" at bounding box center [310, 159] width 91 height 62
click at [281, 180] on div "The project has been disqualified due to concerns regarding the agency's focus …" at bounding box center [310, 174] width 83 height 19
click at [299, 184] on div "The project has been disqualified due to concerns regarding the agency's focus …" at bounding box center [310, 176] width 83 height 22
drag, startPoint x: 294, startPoint y: 183, endPoint x: 269, endPoint y: 168, distance: 29.2
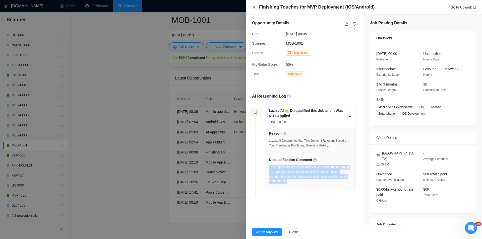
click at [269, 168] on div "The project has been disqualified due to concerns regarding the agency's focus …" at bounding box center [310, 174] width 83 height 19
click at [256, 8] on icon "close" at bounding box center [254, 7] width 4 height 4
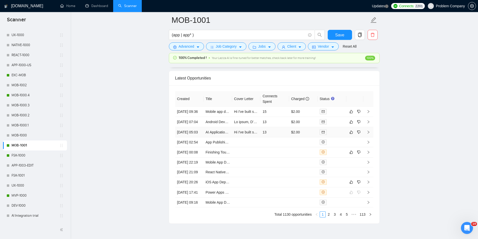
click at [204, 138] on td "AI Application Development" at bounding box center [218, 132] width 29 height 10
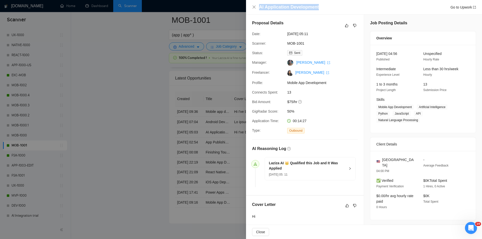
drag, startPoint x: 326, startPoint y: 7, endPoint x: 250, endPoint y: 10, distance: 75.3
click at [250, 10] on div "AI Application Development Go to Upwork" at bounding box center [364, 7] width 236 height 15
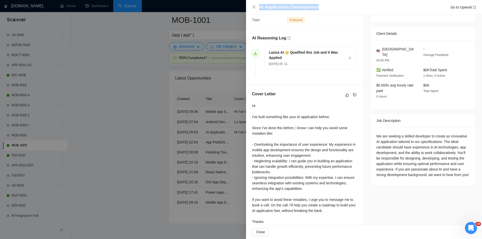
scroll to position [118, 0]
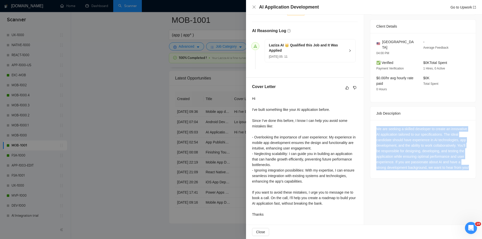
drag, startPoint x: 374, startPoint y: 120, endPoint x: 407, endPoint y: 166, distance: 57.0
click at [407, 166] on div "We are seeking a skilled developer to create an innovative AI application tailo…" at bounding box center [422, 149] width 105 height 58
click at [255, 8] on icon "close" at bounding box center [253, 7] width 3 height 3
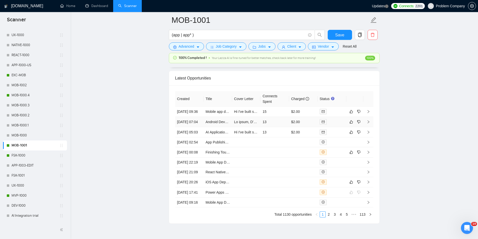
click at [198, 127] on td "[DATE] 07:04" at bounding box center [189, 122] width 29 height 10
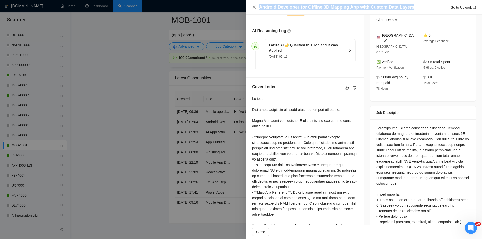
drag, startPoint x: 410, startPoint y: 7, endPoint x: 249, endPoint y: 8, distance: 160.1
click at [249, 8] on div "Android Developer for Offline 3D Mapping App with Custom Data Layers Go to Upwo…" at bounding box center [364, 7] width 236 height 15
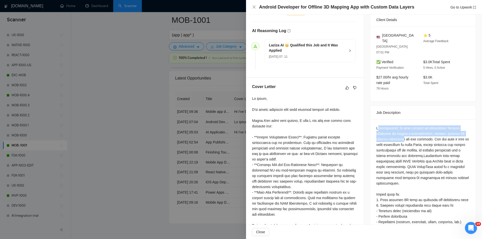
drag, startPoint x: 376, startPoint y: 116, endPoint x: 405, endPoint y: 124, distance: 30.0
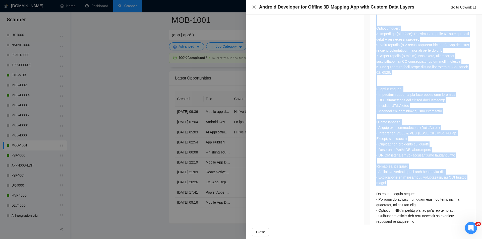
scroll to position [424, 0]
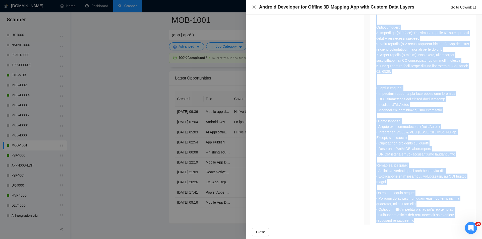
drag, startPoint x: 373, startPoint y: 114, endPoint x: 436, endPoint y: 207, distance: 112.1
click at [436, 207] on div at bounding box center [422, 22] width 105 height 417
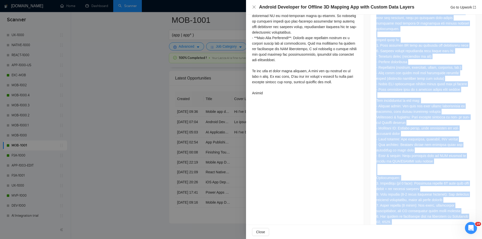
click at [412, 93] on div at bounding box center [422, 172] width 93 height 403
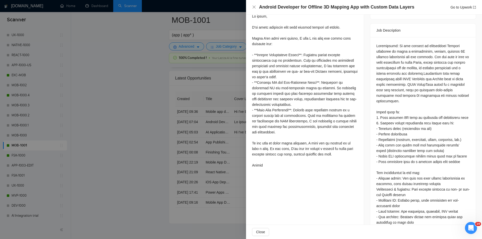
scroll to position [173, 0]
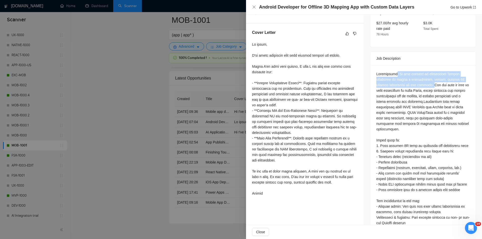
drag, startPoint x: 392, startPoint y: 60, endPoint x: 434, endPoint y: 72, distance: 43.1
click at [253, 8] on icon "close" at bounding box center [253, 7] width 3 height 3
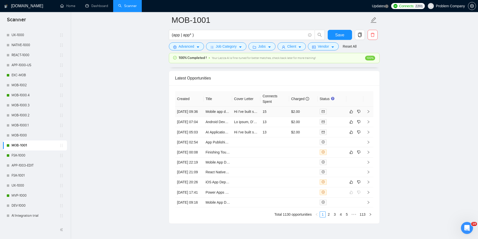
click at [196, 114] on td "[DATE] 09:36" at bounding box center [189, 112] width 29 height 10
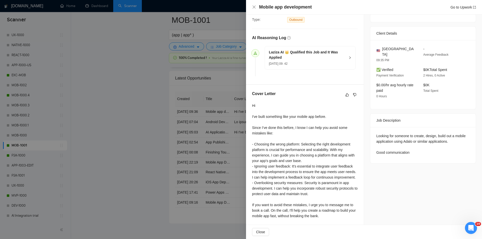
scroll to position [104, 0]
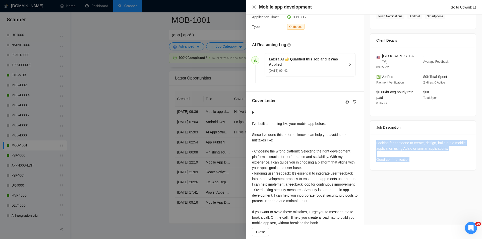
drag, startPoint x: 418, startPoint y: 156, endPoint x: 375, endPoint y: 136, distance: 47.0
click at [375, 136] on div "Looking for someone to create, design, build out a mobile application using Ada…" at bounding box center [422, 152] width 105 height 36
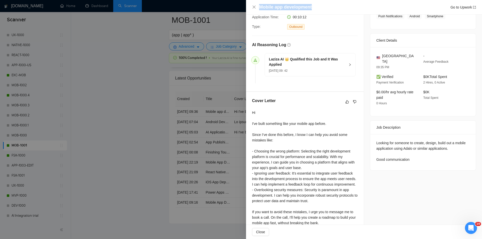
drag, startPoint x: 311, startPoint y: 8, endPoint x: 260, endPoint y: 2, distance: 51.8
click at [260, 2] on div "Mobile app development Go to Upwork" at bounding box center [364, 7] width 236 height 15
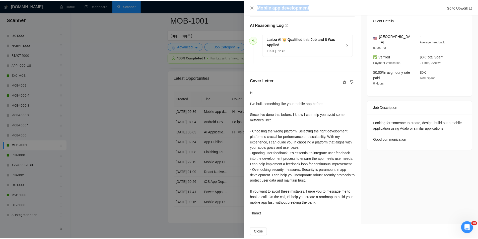
scroll to position [0, 0]
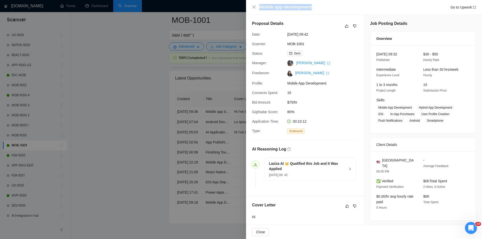
drag, startPoint x: 299, startPoint y: 32, endPoint x: 287, endPoint y: 33, distance: 11.8
click at [287, 33] on span "[DATE] 09:42" at bounding box center [324, 35] width 75 height 6
click at [255, 5] on div "Mobile app development Go to Upwork" at bounding box center [364, 7] width 224 height 6
click at [254, 7] on icon "close" at bounding box center [253, 7] width 3 height 3
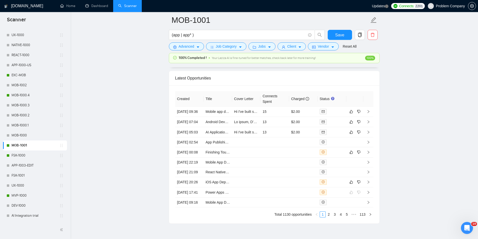
click at [25, 96] on link "MOB-1000.4" at bounding box center [36, 95] width 48 height 10
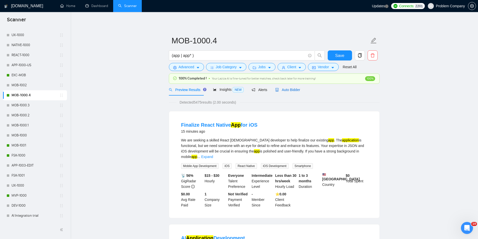
click at [290, 89] on span "Auto Bidder" at bounding box center [287, 90] width 25 height 4
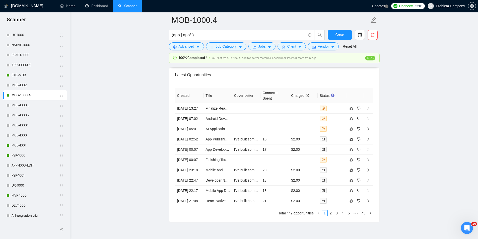
scroll to position [1280, 0]
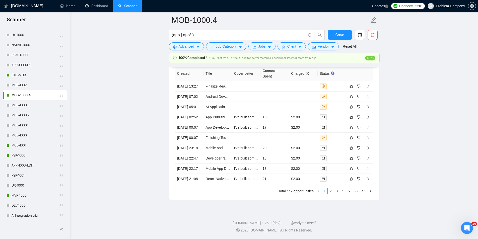
click at [333, 194] on link "2" at bounding box center [331, 191] width 6 height 6
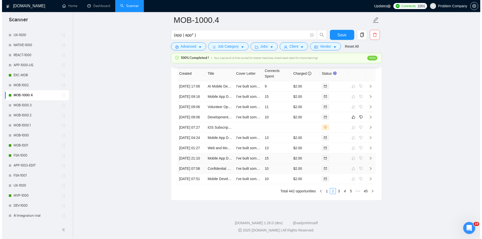
scroll to position [1299, 0]
click at [325, 192] on link "1" at bounding box center [325, 191] width 6 height 6
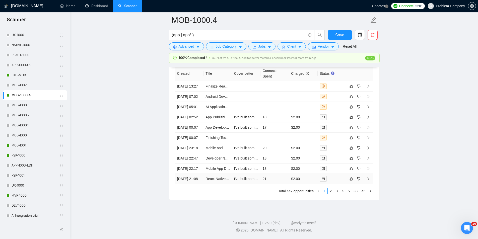
click at [192, 178] on td "[DATE] 21:08" at bounding box center [189, 179] width 29 height 10
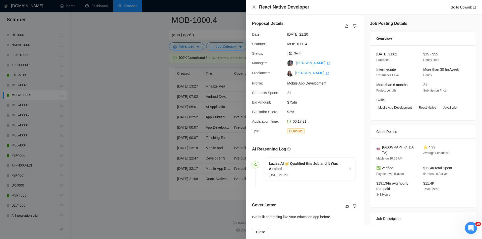
drag, startPoint x: 324, startPoint y: 11, endPoint x: 246, endPoint y: 8, distance: 78.4
click at [246, 8] on div "React Native Developer Go to Upwork" at bounding box center [364, 7] width 236 height 15
click at [354, 4] on div "React Native Developer Go to Upwork" at bounding box center [364, 7] width 236 height 15
drag, startPoint x: 322, startPoint y: 8, endPoint x: 259, endPoint y: 4, distance: 63.1
click at [259, 4] on div "React Native Developer Go to Upwork" at bounding box center [367, 7] width 217 height 6
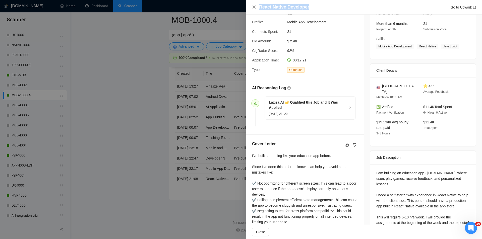
scroll to position [107, 0]
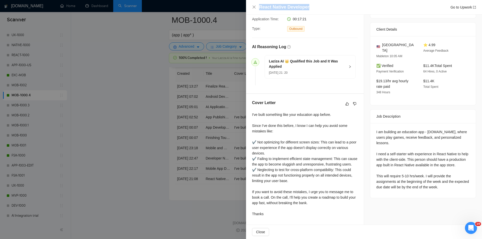
drag, startPoint x: 374, startPoint y: 117, endPoint x: 454, endPoint y: 183, distance: 103.2
click at [454, 183] on div "I am building an education app - [DOMAIN_NAME], where users play games, receive…" at bounding box center [422, 160] width 105 height 75
click at [385, 130] on div "I am building an education app - [DOMAIN_NAME], where users play games, receive…" at bounding box center [422, 159] width 93 height 61
drag, startPoint x: 371, startPoint y: 142, endPoint x: 405, endPoint y: 148, distance: 34.0
click at [405, 148] on div "I am building an education app - [DOMAIN_NAME], where users play games, receive…" at bounding box center [422, 160] width 105 height 75
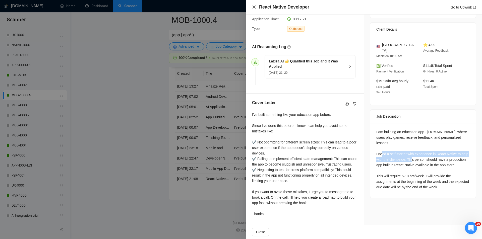
click at [254, 8] on icon "close" at bounding box center [254, 7] width 4 height 4
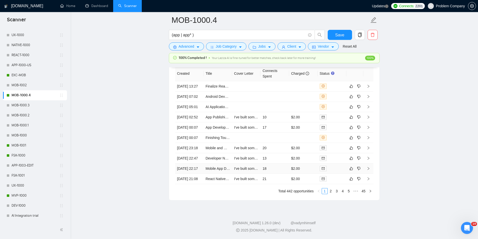
click at [200, 167] on td "[DATE] 22:17" at bounding box center [189, 169] width 29 height 10
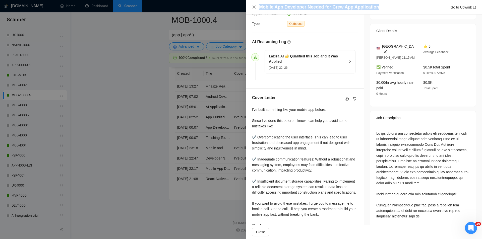
drag, startPoint x: 383, startPoint y: 5, endPoint x: 257, endPoint y: 7, distance: 125.8
click at [257, 7] on div "Mobile App Developer Needed for Crew App Application Go to Upwork" at bounding box center [364, 7] width 224 height 6
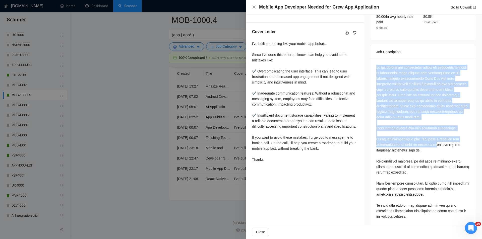
scroll to position [175, 0]
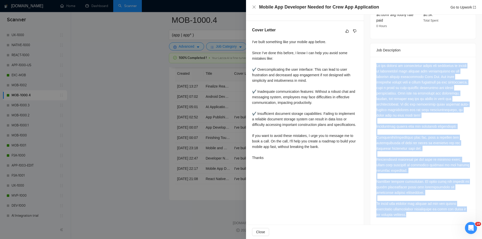
drag, startPoint x: 403, startPoint y: 77, endPoint x: 437, endPoint y: 213, distance: 139.5
click at [437, 213] on div at bounding box center [422, 141] width 105 height 169
click at [255, 9] on icon "close" at bounding box center [254, 7] width 4 height 4
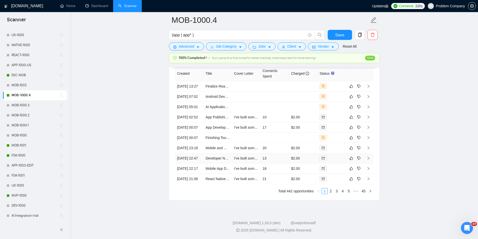
click at [202, 153] on td "[DATE] 22:47" at bounding box center [189, 158] width 29 height 10
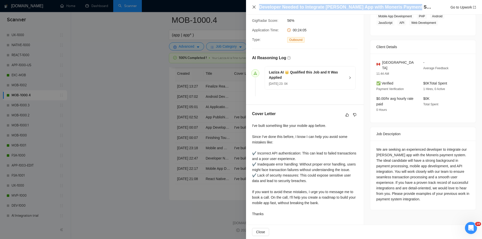
drag, startPoint x: 414, startPoint y: 5, endPoint x: 256, endPoint y: 9, distance: 158.7
click at [256, 9] on div "Developer Needed to Integrate [PERSON_NAME] App with Moneris Payment System Go …" at bounding box center [364, 7] width 224 height 6
click at [376, 147] on div "We are seeking an experienced developer to integrate our [PERSON_NAME] app with…" at bounding box center [422, 174] width 93 height 55
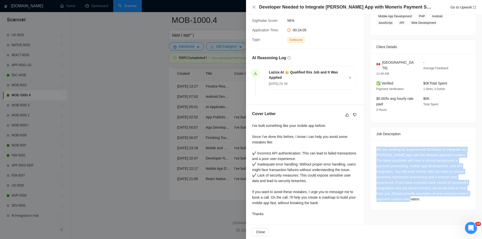
drag, startPoint x: 374, startPoint y: 136, endPoint x: 438, endPoint y: 192, distance: 85.0
click at [438, 192] on div "We are seeking an experienced developer to integrate our [PERSON_NAME] app with…" at bounding box center [422, 175] width 105 height 69
click at [384, 147] on div "We are seeking an experienced developer to integrate our [PERSON_NAME] app with…" at bounding box center [422, 174] width 93 height 55
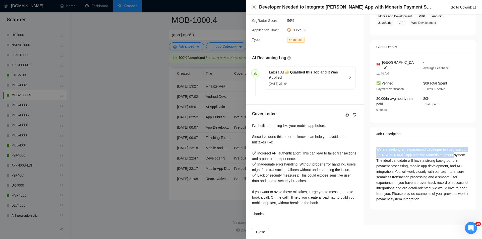
drag, startPoint x: 445, startPoint y: 144, endPoint x: 369, endPoint y: 136, distance: 76.2
click at [370, 141] on div "We are seeking an experienced developer to integrate our [PERSON_NAME] app with…" at bounding box center [422, 175] width 105 height 69
click at [255, 8] on icon "close" at bounding box center [254, 7] width 4 height 4
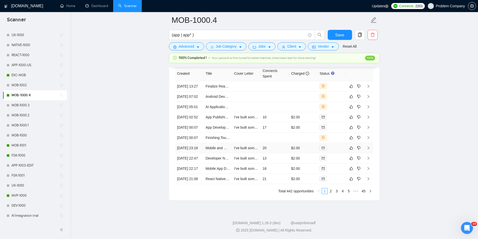
click at [192, 143] on td "[DATE] 23:18" at bounding box center [189, 148] width 29 height 10
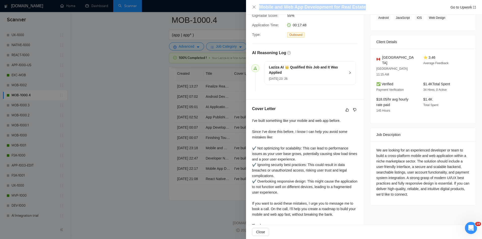
drag, startPoint x: 366, startPoint y: 6, endPoint x: 247, endPoint y: 10, distance: 119.5
click at [247, 10] on div "Mobile and Web App Development for Real Estate Go to Upwork" at bounding box center [364, 7] width 236 height 15
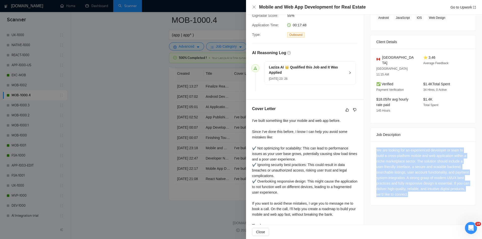
drag, startPoint x: 373, startPoint y: 137, endPoint x: 454, endPoint y: 184, distance: 93.0
click at [454, 184] on div "We are looking for an experienced developer or team to build a cross-platform m…" at bounding box center [422, 174] width 105 height 64
click at [256, 6] on icon "close" at bounding box center [254, 7] width 4 height 4
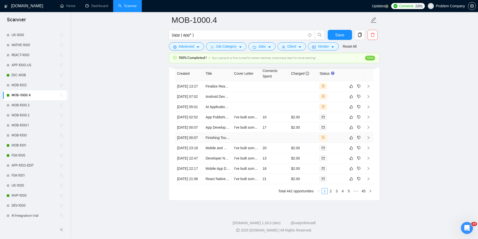
click at [198, 133] on td "[DATE] 00:07" at bounding box center [189, 138] width 29 height 10
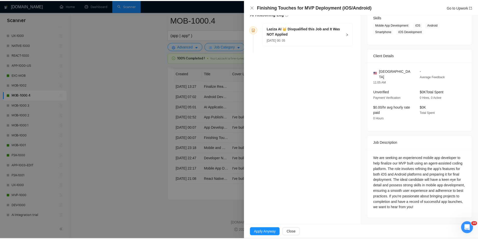
scroll to position [76, 0]
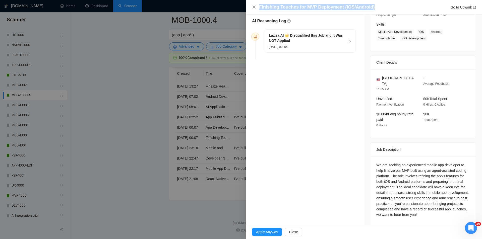
drag, startPoint x: 369, startPoint y: 6, endPoint x: 246, endPoint y: 8, distance: 123.5
click at [246, 8] on div "Finishing Touches for MVP Deployment (iOS/Android) Go to Upwork Opportunity Det…" at bounding box center [241, 119] width 482 height 239
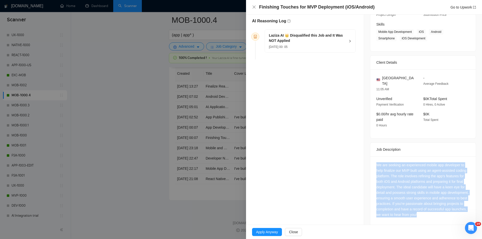
drag, startPoint x: 372, startPoint y: 157, endPoint x: 455, endPoint y: 214, distance: 101.2
click at [455, 214] on div "We are seeking an experienced mobile app developer to help finalize our MVP bui…" at bounding box center [422, 190] width 105 height 69
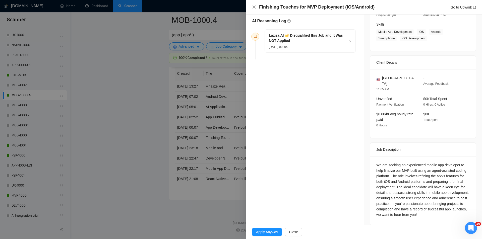
click at [346, 41] on div "Laziza AI 👑 Disqualified this Job and It Was NOT Applied [DATE] 00: 05" at bounding box center [310, 41] width 91 height 23
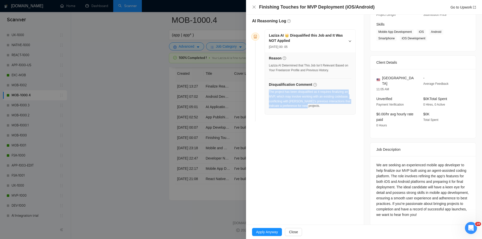
drag, startPoint x: 290, startPoint y: 104, endPoint x: 269, endPoint y: 93, distance: 23.6
click at [269, 93] on div "The project has been disqualified as it requires finalizing an MVP, which may i…" at bounding box center [310, 99] width 83 height 19
drag, startPoint x: 255, startPoint y: 6, endPoint x: 247, endPoint y: 61, distance: 55.8
click at [255, 6] on icon "close" at bounding box center [254, 7] width 4 height 4
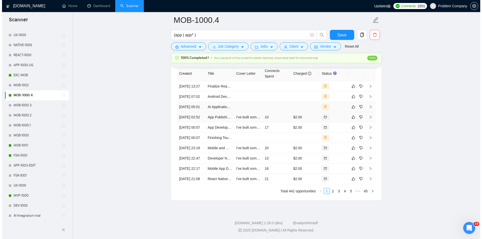
scroll to position [1248, 0]
click at [196, 133] on td "[DATE] 00:07" at bounding box center [189, 128] width 29 height 10
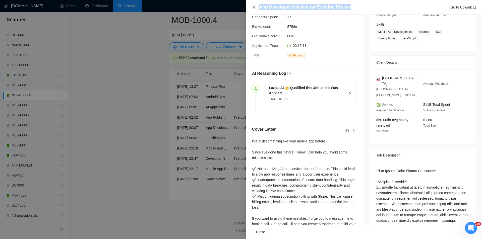
drag, startPoint x: 346, startPoint y: 8, endPoint x: 257, endPoint y: 7, distance: 89.4
click at [257, 7] on div "App Developer Needed for Exciting Project Go to Upwork" at bounding box center [364, 7] width 224 height 6
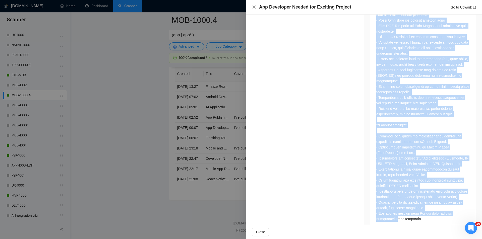
scroll to position [396, 0]
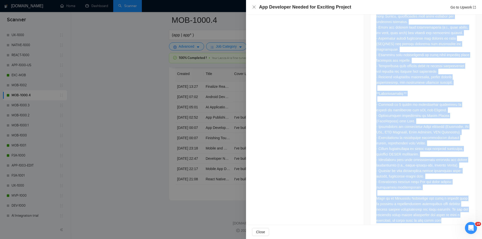
drag, startPoint x: 376, startPoint y: 132, endPoint x: 446, endPoint y: 210, distance: 105.6
click at [446, 210] on div at bounding box center [422, 35] width 93 height 375
click at [255, 7] on icon "close" at bounding box center [254, 7] width 4 height 4
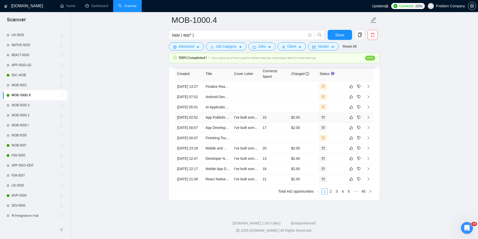
click at [194, 123] on td "[DATE] 02:52" at bounding box center [189, 117] width 29 height 10
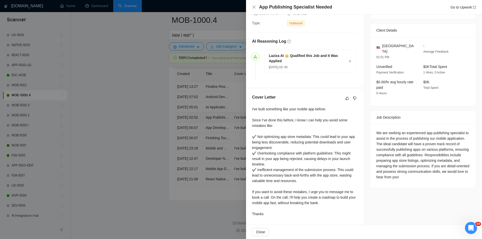
scroll to position [107, 0]
drag, startPoint x: 333, startPoint y: 6, endPoint x: 263, endPoint y: 2, distance: 70.1
click at [263, 2] on div "App Publishing Specialist Needed Go to Upwork" at bounding box center [364, 7] width 236 height 15
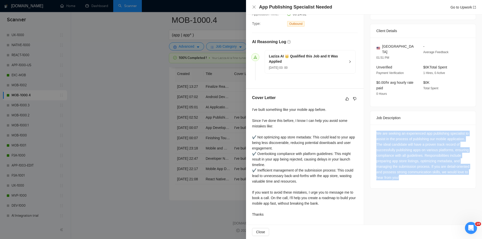
drag, startPoint x: 426, startPoint y: 174, endPoint x: 373, endPoint y: 128, distance: 69.9
click at [373, 128] on div "We are seeking an experienced app publishing specialist to assist in the proces…" at bounding box center [422, 157] width 105 height 64
click at [255, 5] on icon "close" at bounding box center [254, 7] width 4 height 4
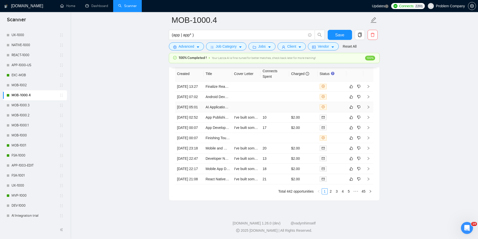
click at [197, 112] on td "[DATE] 05:01" at bounding box center [189, 107] width 29 height 10
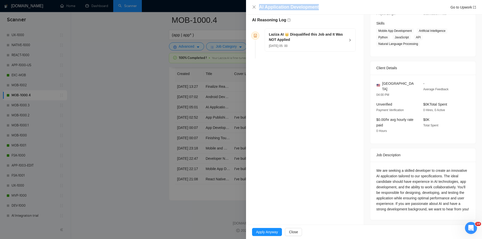
drag, startPoint x: 326, startPoint y: 6, endPoint x: 249, endPoint y: 2, distance: 76.4
click at [249, 2] on div "AI Application Development Go to Upwork" at bounding box center [364, 7] width 236 height 15
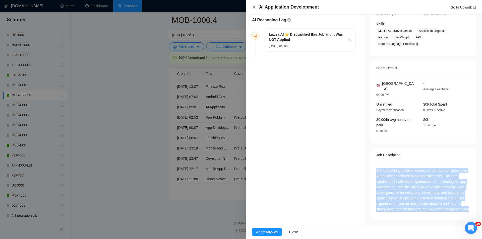
drag, startPoint x: 376, startPoint y: 165, endPoint x: 412, endPoint y: 212, distance: 59.0
click at [412, 212] on div "We are seeking a skilled developer to create an innovative AI application tailo…" at bounding box center [422, 191] width 105 height 58
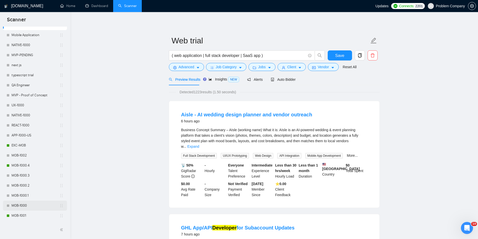
scroll to position [201, 0]
click at [22, 106] on link "MOB-1000.4" at bounding box center [36, 106] width 48 height 10
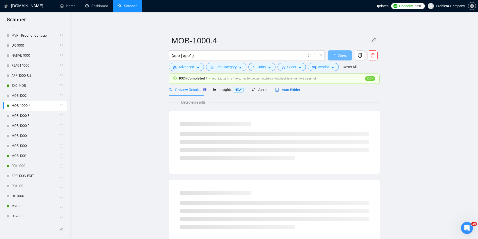
click at [281, 89] on span "Auto Bidder" at bounding box center [287, 90] width 25 height 4
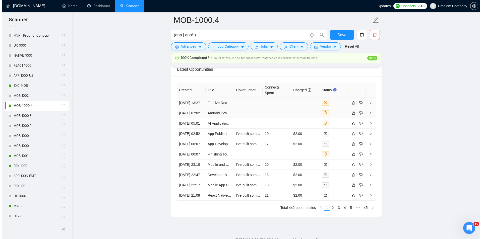
scroll to position [1223, 0]
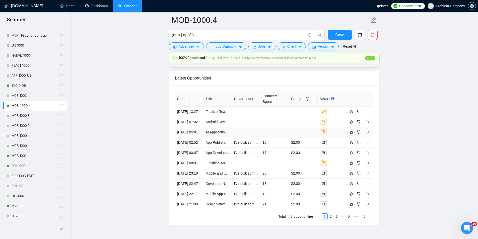
click at [195, 138] on td "[DATE] 05:01" at bounding box center [189, 132] width 29 height 10
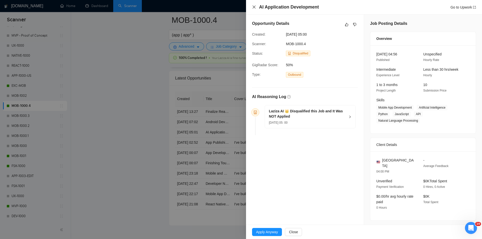
click at [252, 6] on icon "close" at bounding box center [254, 7] width 4 height 4
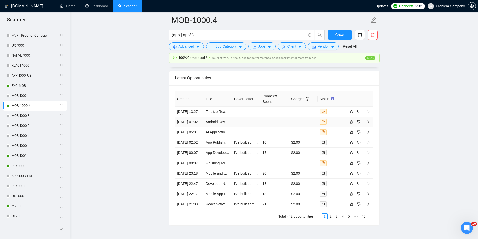
click at [196, 127] on td "[DATE] 07:02" at bounding box center [189, 122] width 29 height 10
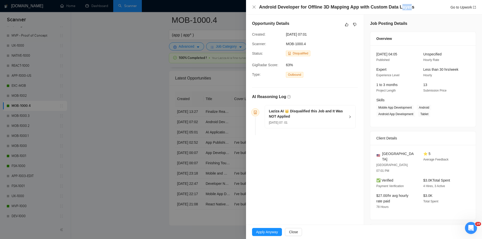
drag, startPoint x: 408, startPoint y: 7, endPoint x: 404, endPoint y: 7, distance: 3.8
click at [398, 11] on div "Android Developer for Offline 3D Mapping App with Custom Data Layers Go to Upwo…" at bounding box center [364, 7] width 236 height 15
click at [406, 10] on h4 "Android Developer for Offline 3D Mapping App with Custom Data Layers" at bounding box center [336, 7] width 155 height 6
drag, startPoint x: 411, startPoint y: 8, endPoint x: 257, endPoint y: 9, distance: 153.9
click at [257, 9] on div "Android Developer for Offline 3D Mapping App with Custom Data Layers Go to Upwo…" at bounding box center [364, 7] width 224 height 6
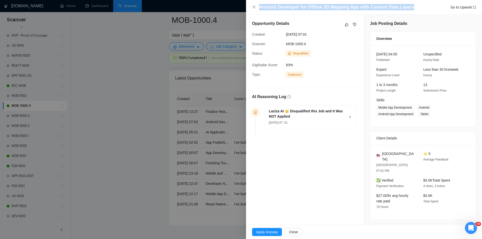
copy h4 "Android Developer for Offline 3D Mapping App with Custom Data Layers"
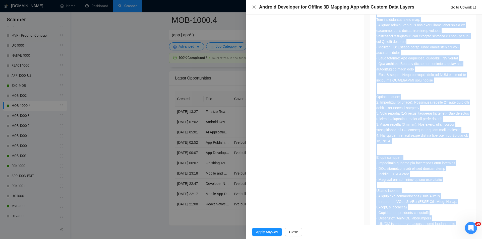
scroll to position [424, 0]
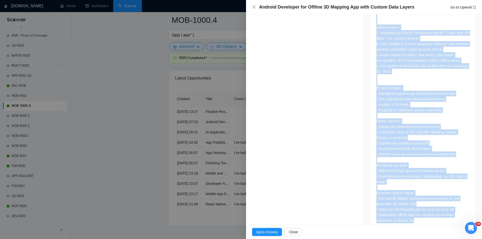
drag, startPoint x: 372, startPoint y: 103, endPoint x: 442, endPoint y: 211, distance: 128.5
click at [442, 211] on div at bounding box center [422, 22] width 105 height 417
copy div "Description: We are seeking an experienced Android developer to build a lightwe…"
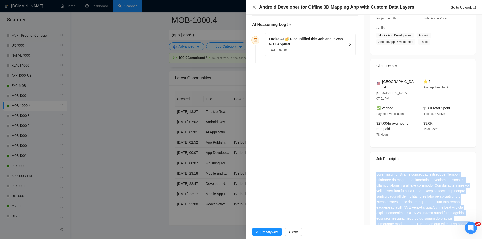
scroll to position [0, 0]
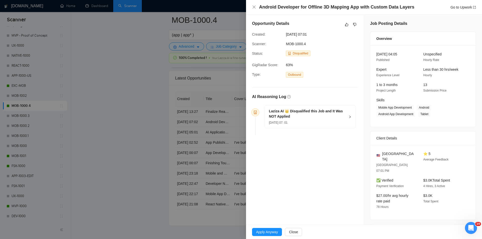
click at [349, 117] on icon "right" at bounding box center [349, 116] width 3 height 3
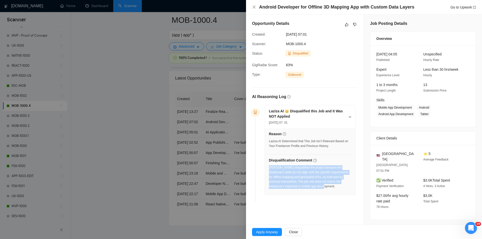
drag, startPoint x: 329, startPoint y: 189, endPoint x: 269, endPoint y: 169, distance: 63.4
click at [269, 169] on div "Laziza disqualified the project because the freelancer's skills do not align wi…" at bounding box center [310, 178] width 83 height 27
copy div "Laziza disqualified the project because the freelancer's skills do not align wi…"
click at [253, 9] on icon "close" at bounding box center [254, 7] width 4 height 4
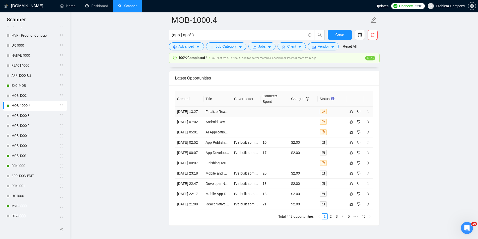
click at [193, 113] on td "[DATE] 13:27" at bounding box center [189, 112] width 29 height 10
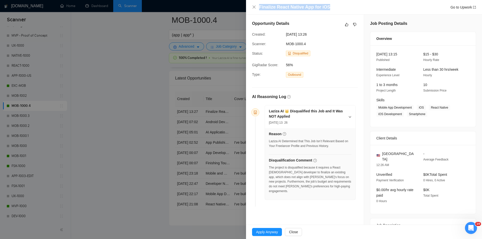
drag, startPoint x: 337, startPoint y: 9, endPoint x: 259, endPoint y: 7, distance: 78.1
click at [259, 7] on div "Finalize React Native App for iOS Go to Upwork" at bounding box center [364, 7] width 224 height 6
copy h4 "Finalize React Native App for iOS"
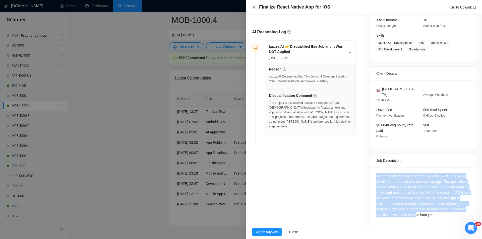
drag, startPoint x: 373, startPoint y: 165, endPoint x: 440, endPoint y: 213, distance: 82.4
click at [440, 213] on div "We are seeking a skilled React Native developer to help finalize our existing a…" at bounding box center [422, 196] width 105 height 58
copy div "We are seeking a skilled React Native developer to help finalize our existing a…"
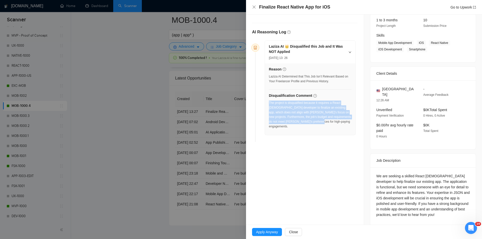
drag, startPoint x: 312, startPoint y: 121, endPoint x: 269, endPoint y: 103, distance: 47.2
click at [269, 103] on div "The project is disqualified because it requires a React Native developer to fin…" at bounding box center [310, 115] width 83 height 28
copy div "The project is disqualified because it requires a React Native developer to fin…"
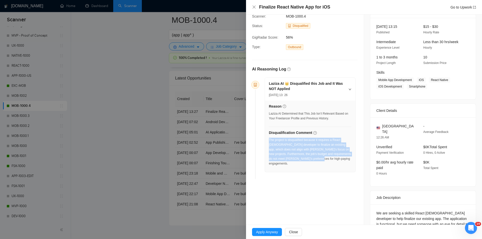
scroll to position [0, 0]
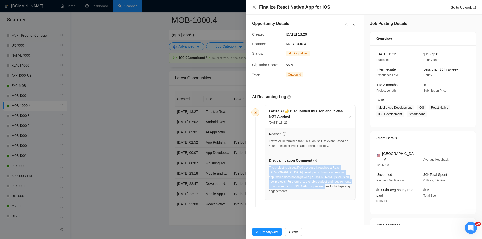
drag, startPoint x: 309, startPoint y: 33, endPoint x: 286, endPoint y: 35, distance: 23.9
click at [286, 35] on span "13 Aug, 2025 13:26" at bounding box center [323, 35] width 75 height 6
copy span "13 Aug, 2025 13:26"
